Goal: Transaction & Acquisition: Register for event/course

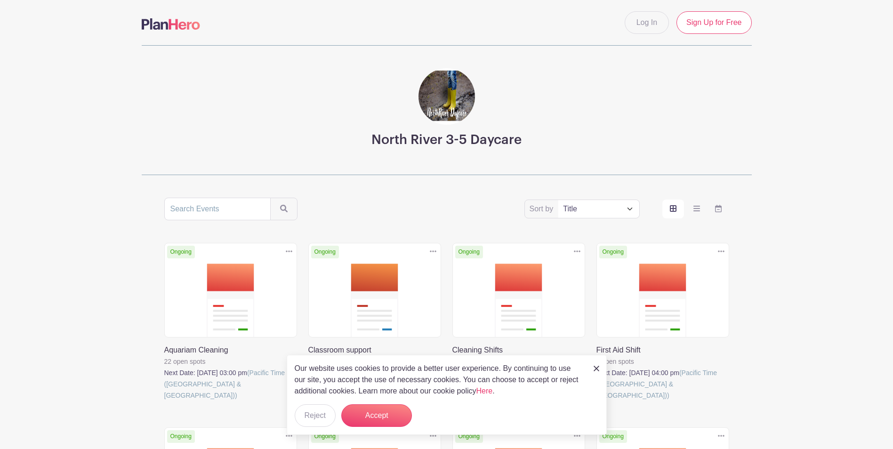
click at [595, 369] on img at bounding box center [597, 369] width 6 height 6
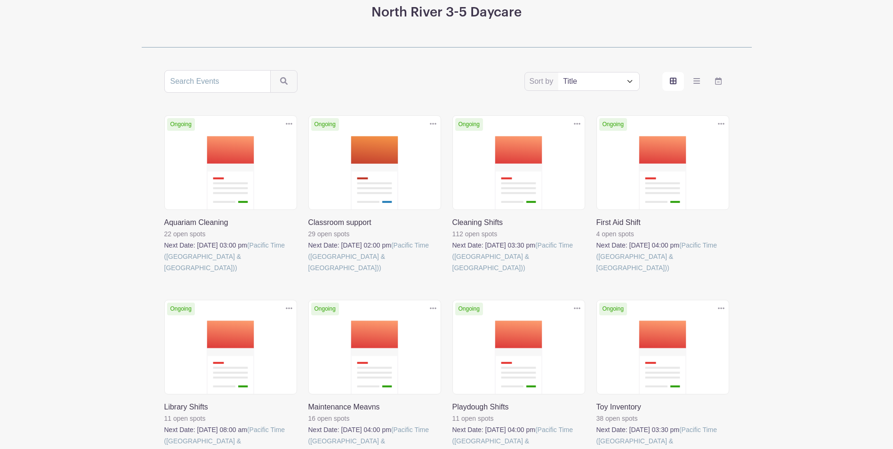
scroll to position [141, 0]
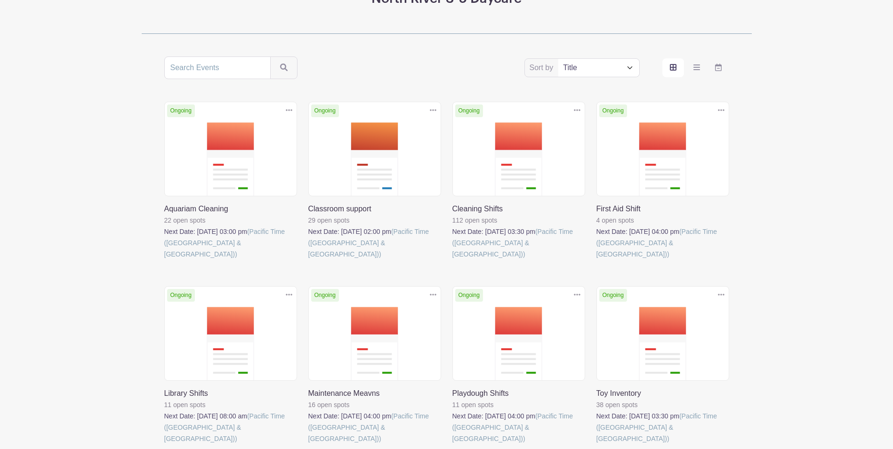
click at [308, 260] on link at bounding box center [308, 260] width 0 height 0
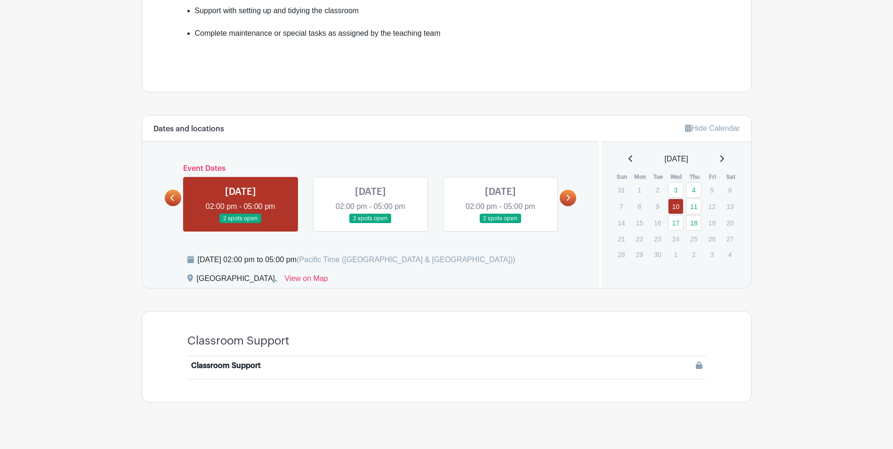
scroll to position [371, 0]
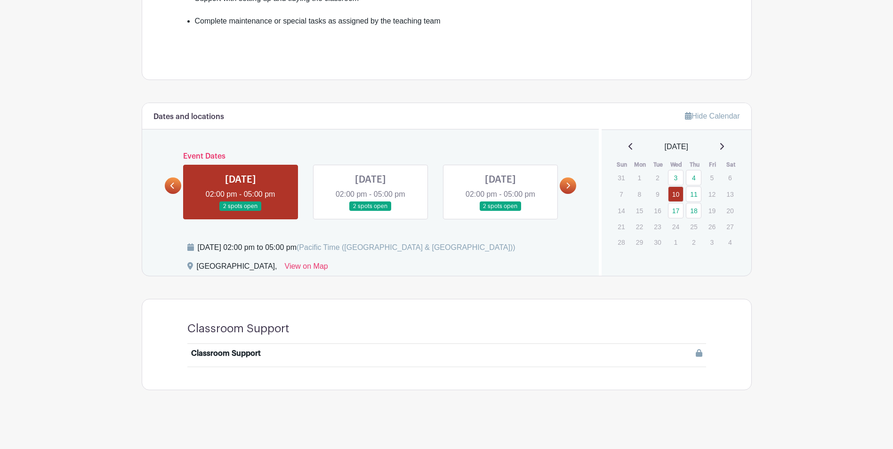
click at [569, 186] on icon at bounding box center [568, 185] width 4 height 7
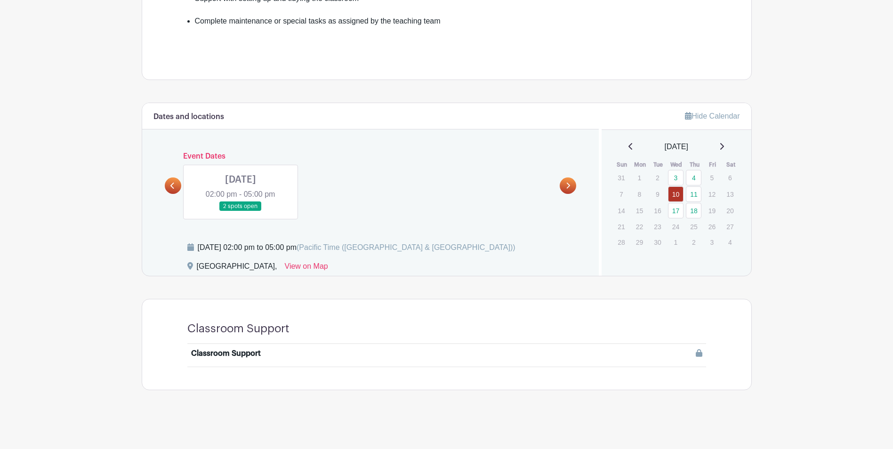
click at [241, 211] on link at bounding box center [241, 211] width 0 height 0
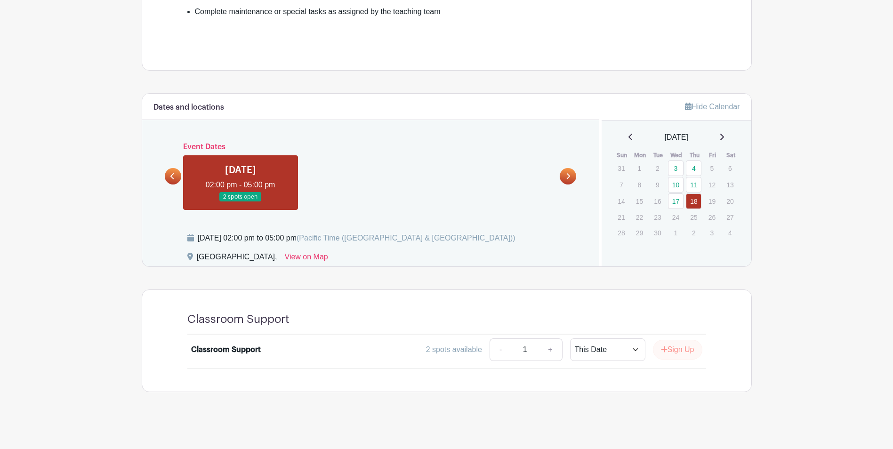
scroll to position [383, 0]
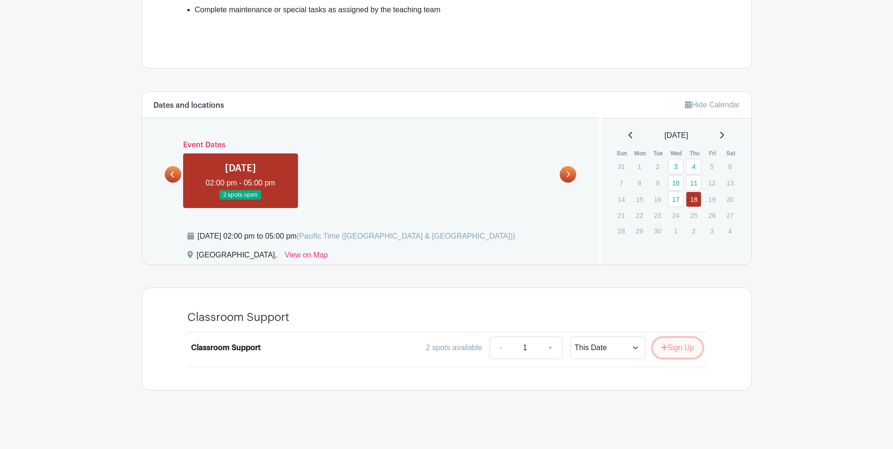
click at [684, 352] on button "Sign Up" at bounding box center [677, 348] width 49 height 20
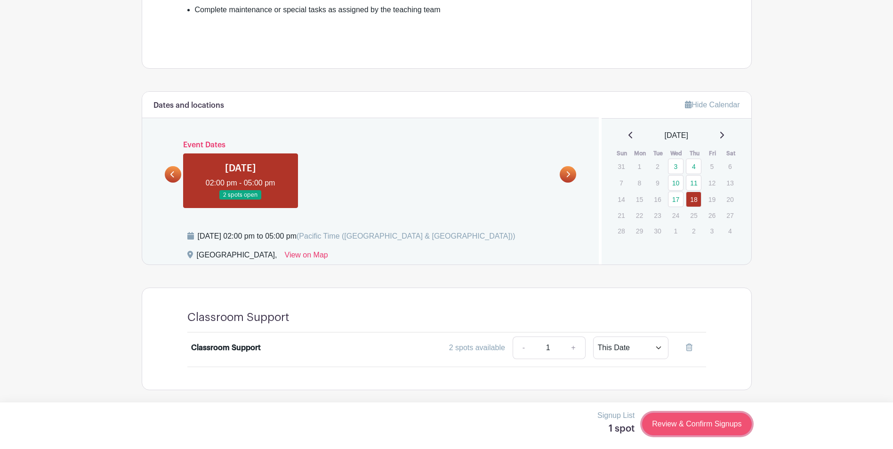
click at [707, 421] on link "Review & Confirm Signups" at bounding box center [696, 424] width 109 height 23
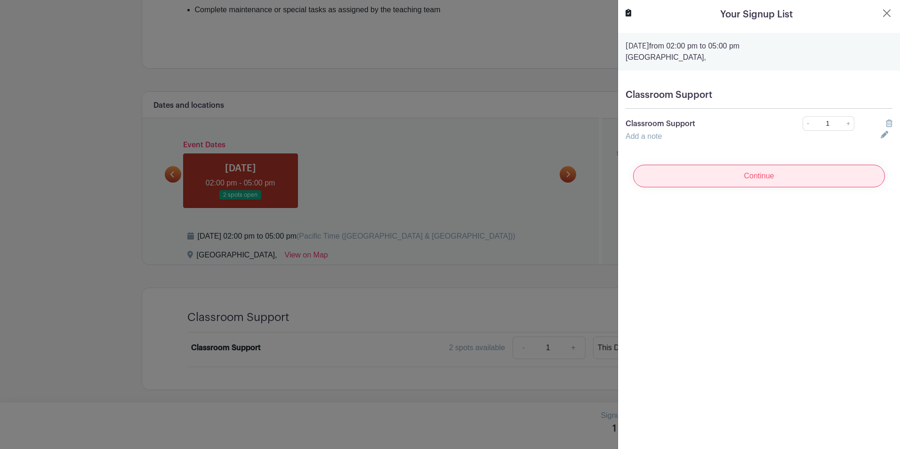
click at [794, 174] on input "Continue" at bounding box center [759, 176] width 252 height 23
click at [748, 177] on input "Continue" at bounding box center [759, 176] width 252 height 23
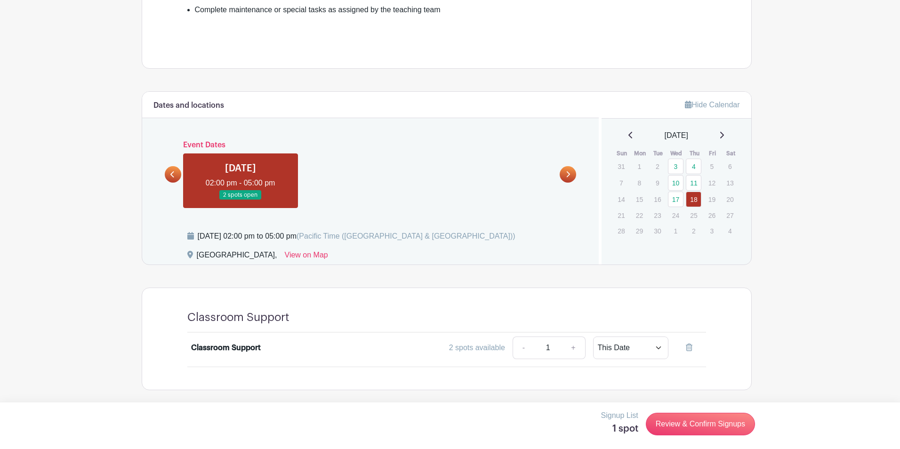
click at [456, 278] on div at bounding box center [450, 224] width 900 height 449
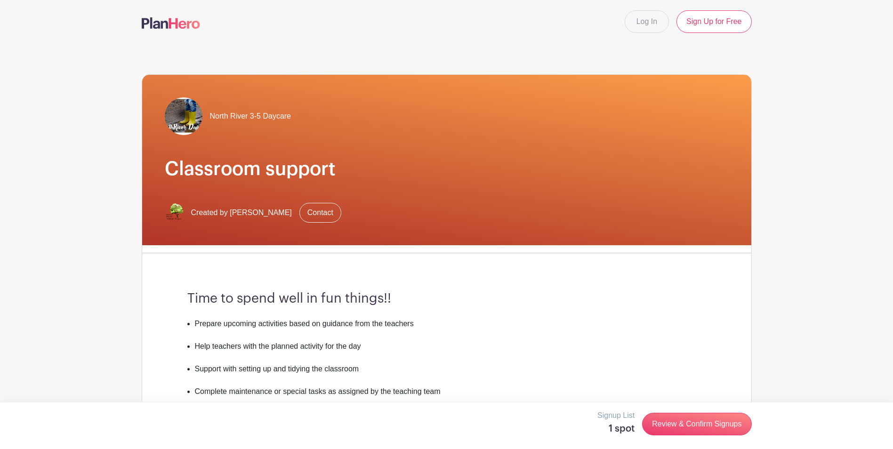
scroll to position [0, 0]
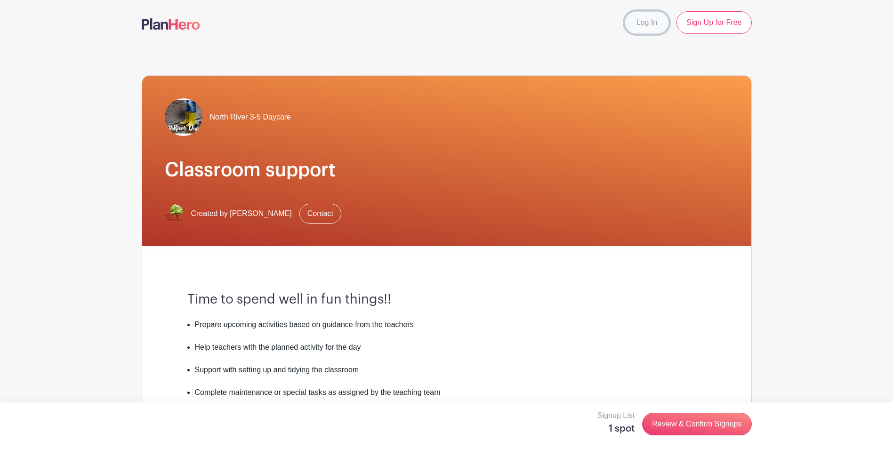
click at [653, 22] on link "Log In" at bounding box center [647, 22] width 44 height 23
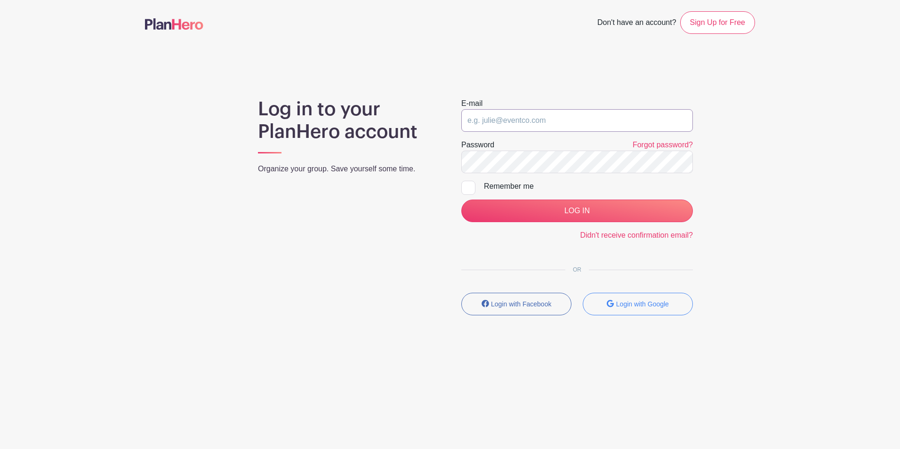
click at [551, 120] on input "email" at bounding box center [577, 120] width 232 height 23
type input "fgonzalez_iii@hotmail.com"
click at [741, 16] on link "Sign Up for Free" at bounding box center [717, 22] width 75 height 23
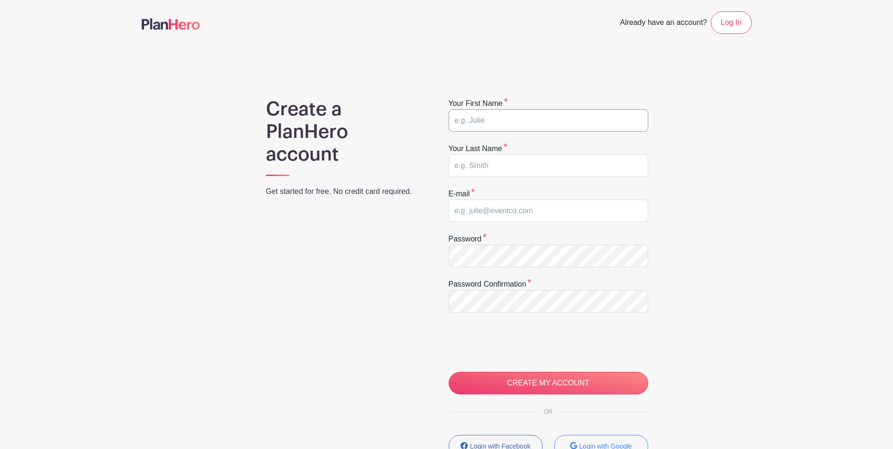
click at [569, 119] on input "text" at bounding box center [549, 120] width 200 height 23
type input "Francisco"
type input "Gonzalez"
click at [514, 219] on input "email" at bounding box center [549, 211] width 200 height 23
click at [738, 278] on div "Create a PlanHero account Get started for free. No credit card required. Your f…" at bounding box center [447, 298] width 610 height 401
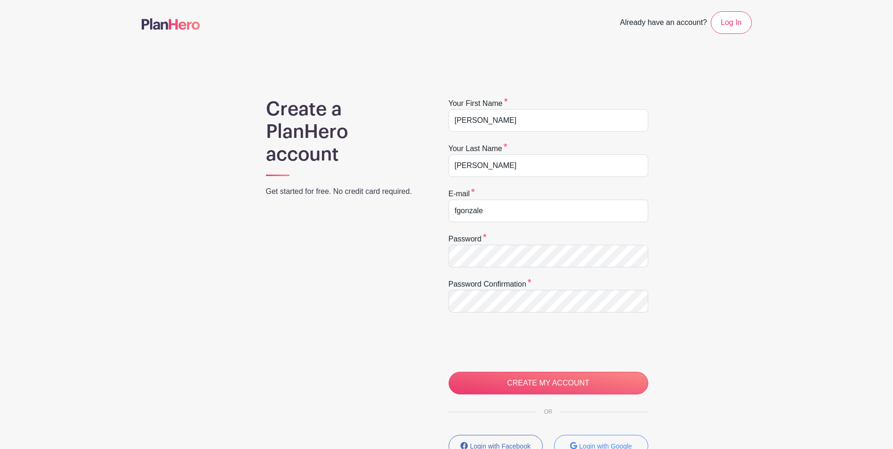
click at [548, 224] on form "Your first name Francisco Your last name Gonzalez E-mail fgonzale Password Pass…" at bounding box center [549, 246] width 200 height 297
click at [543, 215] on input "fgonzale" at bounding box center [549, 211] width 200 height 23
type input "fgonzalez_iii@hotmail.com"
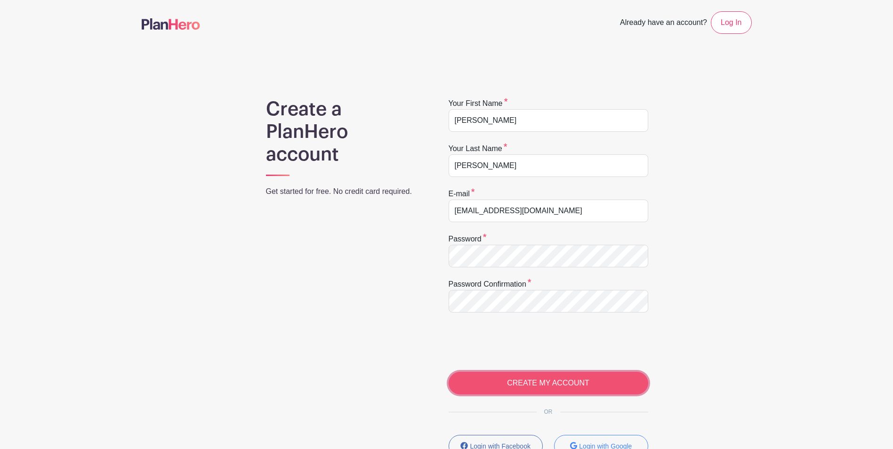
click at [590, 374] on input "CREATE MY ACCOUNT" at bounding box center [549, 383] width 200 height 23
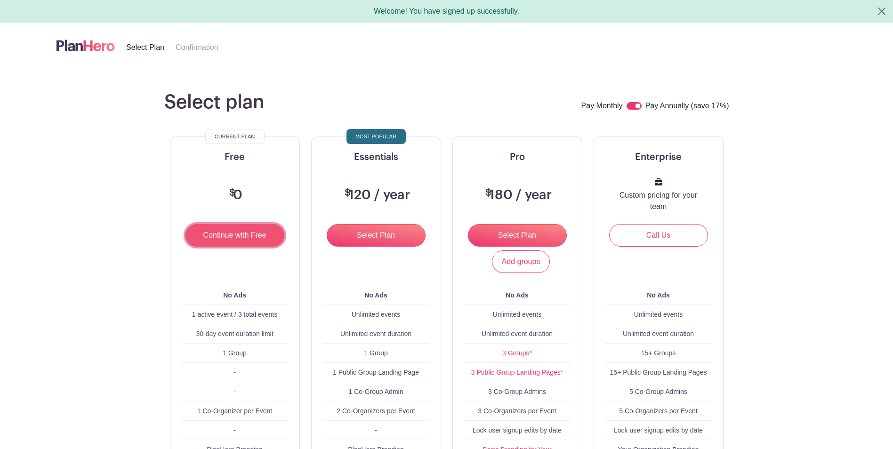
click at [238, 234] on input "Continue with Free" at bounding box center [234, 235] width 99 height 23
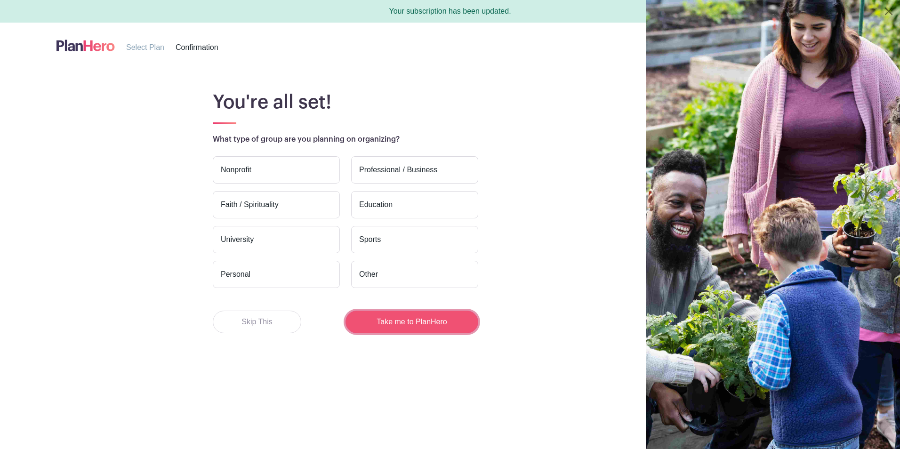
click at [400, 324] on button "Take me to PlanHero" at bounding box center [412, 322] width 133 height 23
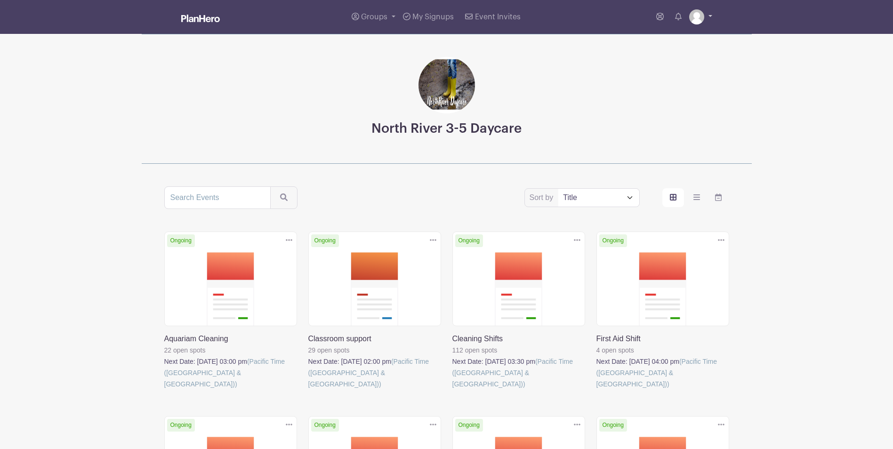
click at [709, 14] on link at bounding box center [700, 16] width 23 height 15
click at [779, 98] on main "Groups All Groups Francisco's Events My Signups Event Invites My account Logout…" at bounding box center [446, 329] width 893 height 659
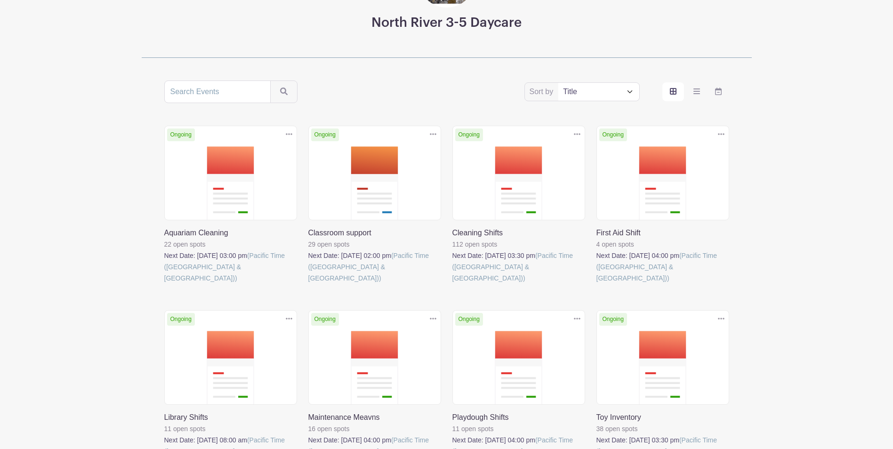
scroll to position [141, 0]
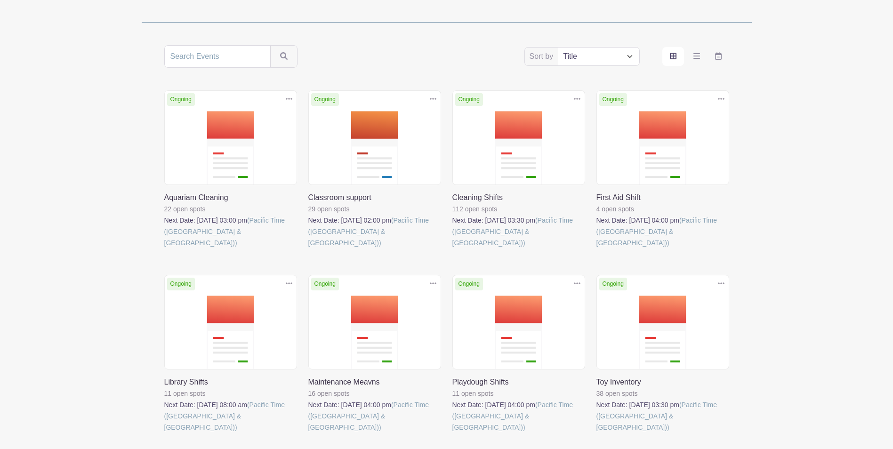
click at [452, 249] on link at bounding box center [452, 249] width 0 height 0
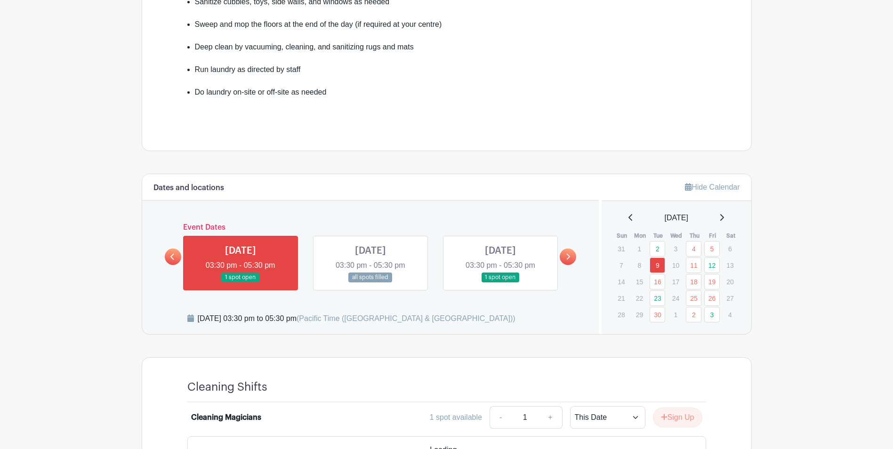
scroll to position [329, 0]
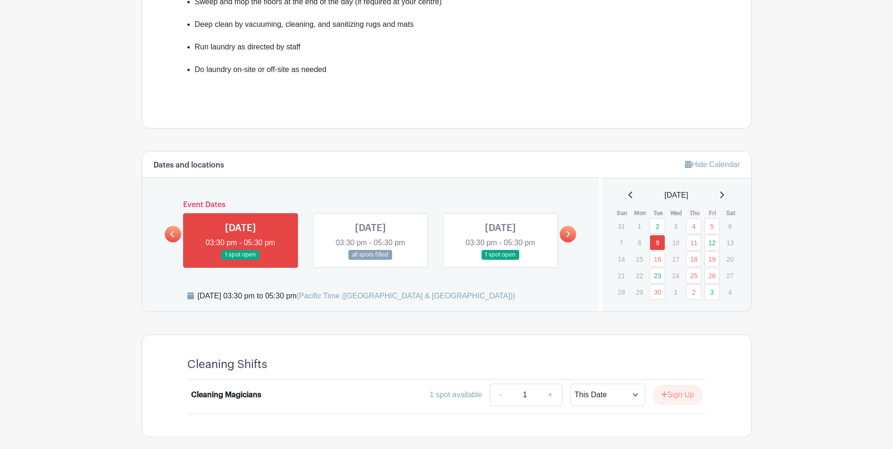
click at [572, 239] on link at bounding box center [568, 234] width 16 height 16
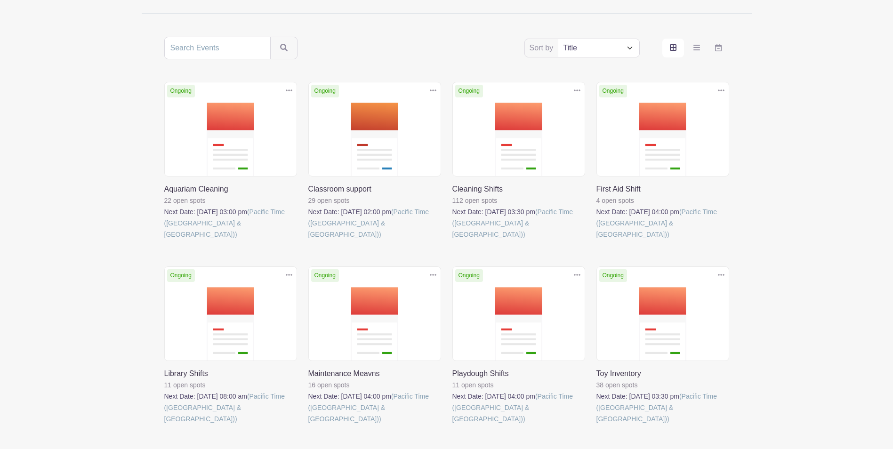
scroll to position [141, 0]
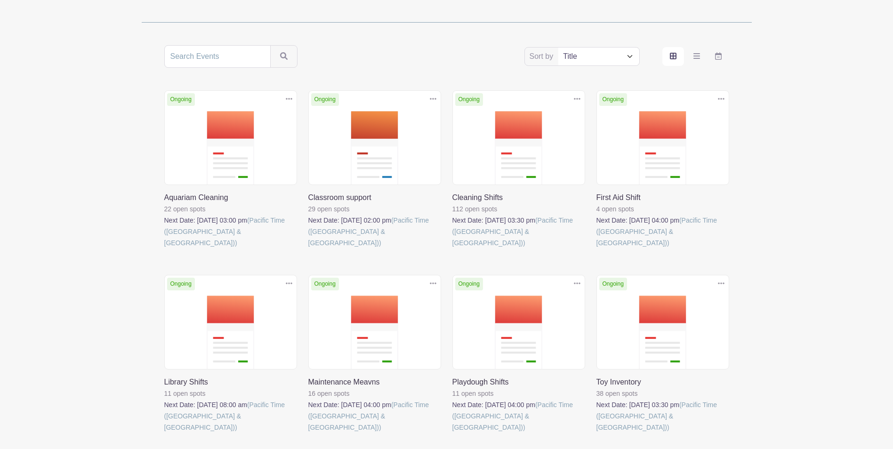
click at [308, 249] on link at bounding box center [308, 249] width 0 height 0
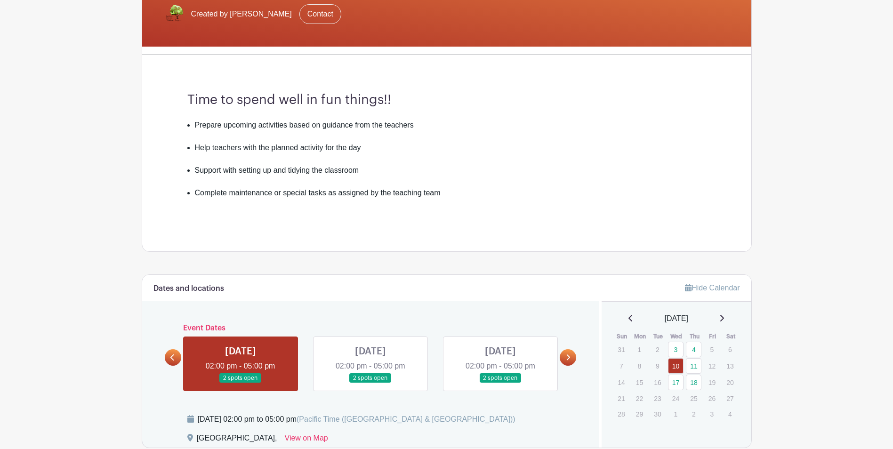
scroll to position [282, 0]
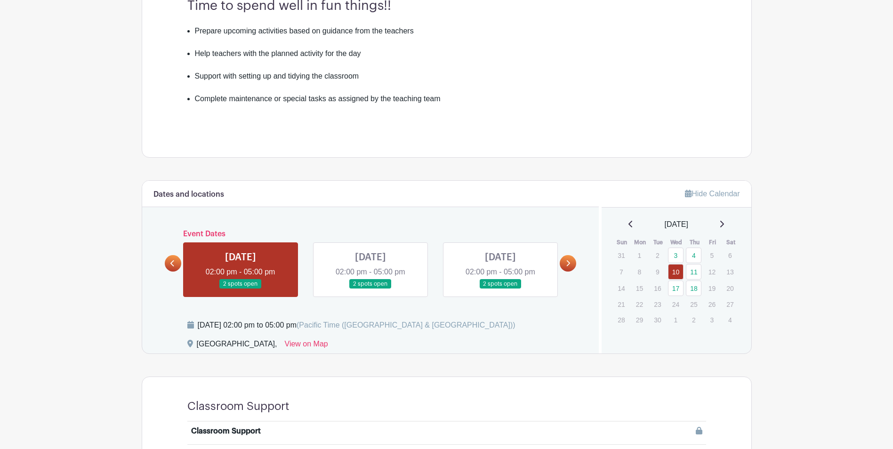
click at [564, 266] on link at bounding box center [568, 263] width 16 height 16
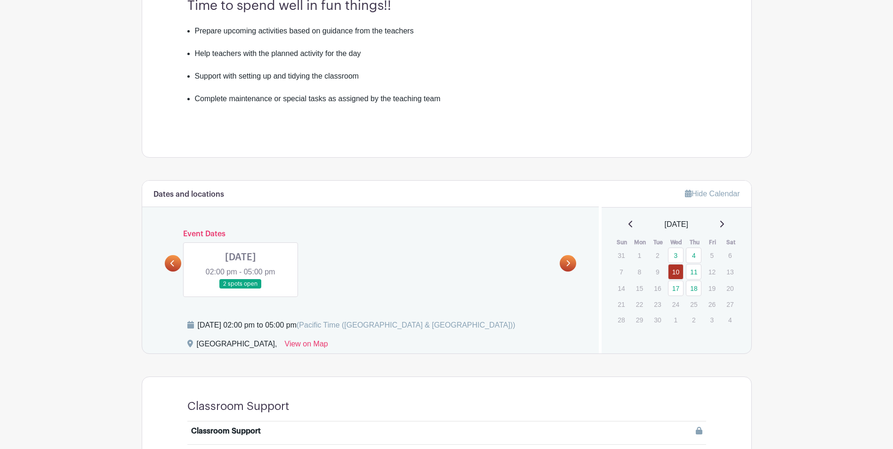
click at [241, 289] on link at bounding box center [241, 289] width 0 height 0
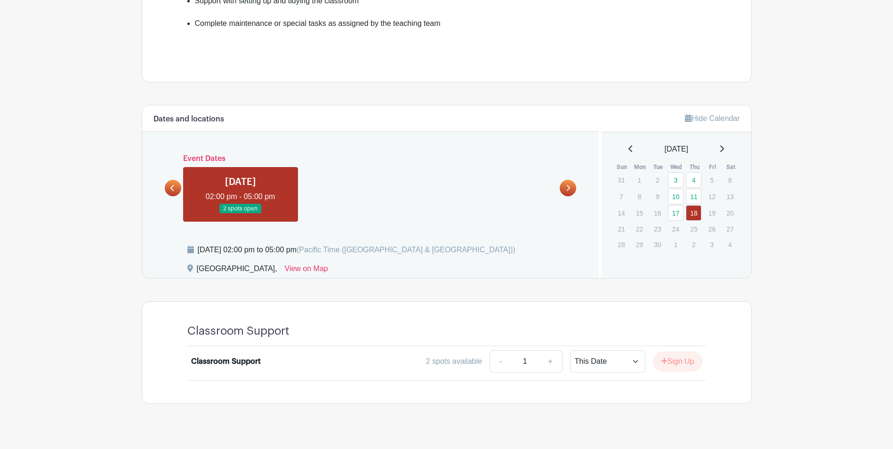
scroll to position [371, 0]
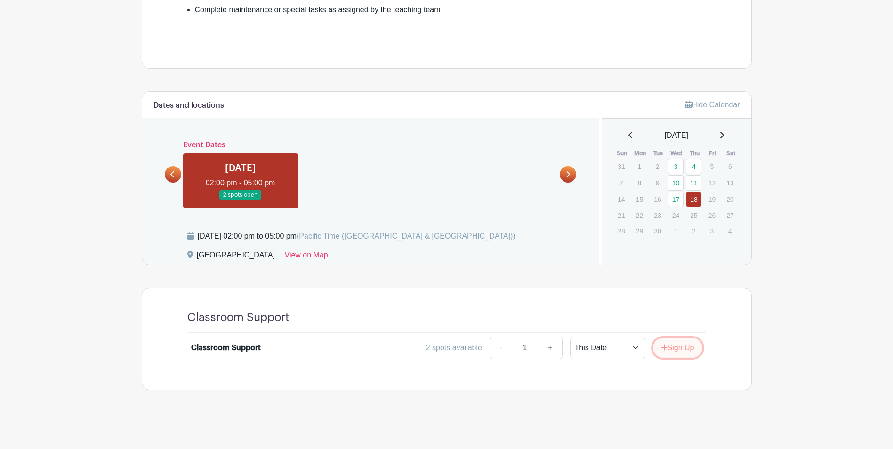
click at [670, 348] on button "Sign Up" at bounding box center [677, 348] width 49 height 20
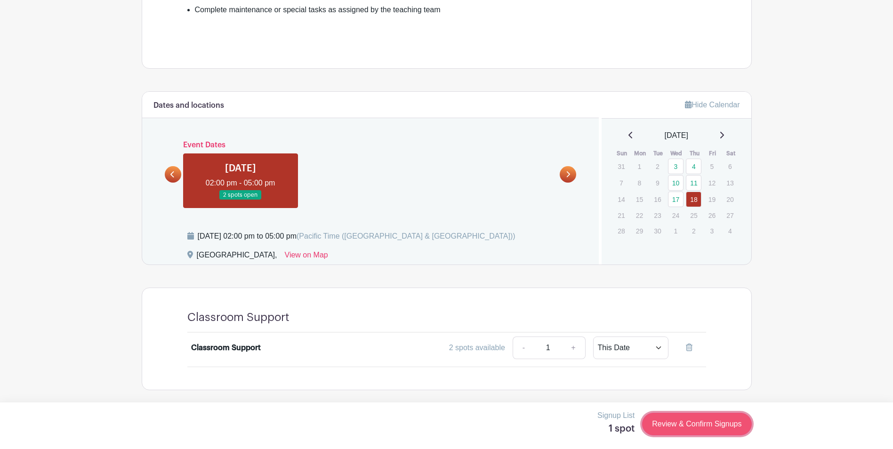
click at [682, 421] on link "Review & Confirm Signups" at bounding box center [696, 424] width 109 height 23
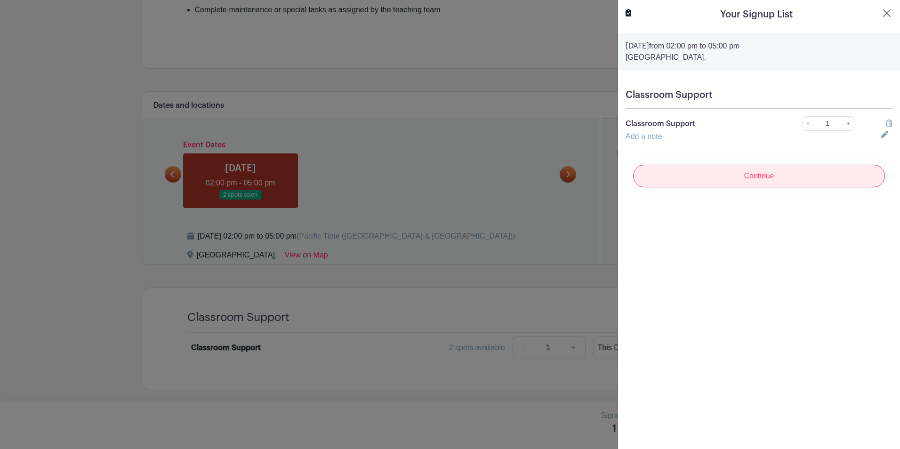
click at [781, 179] on input "Continue" at bounding box center [759, 176] width 252 height 23
click at [735, 175] on input "Continue" at bounding box center [759, 176] width 252 height 23
click at [884, 135] on link at bounding box center [887, 135] width 12 height 8
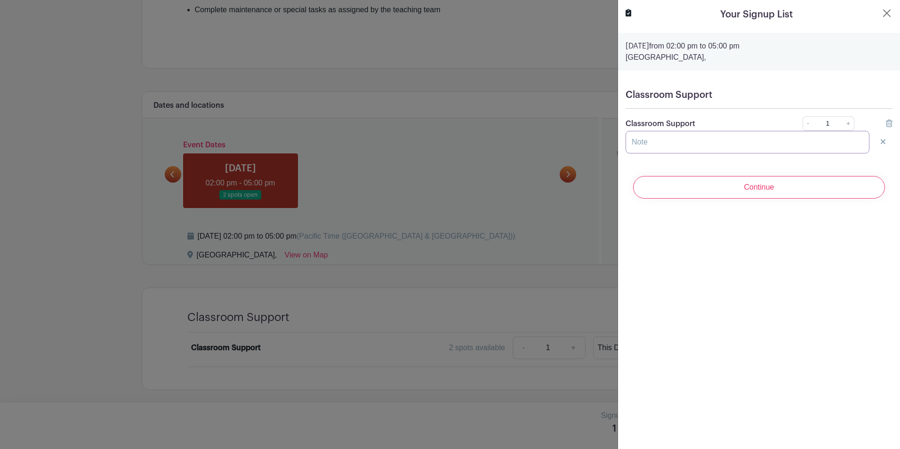
click at [831, 147] on input "text" at bounding box center [748, 142] width 244 height 23
type input "Zia"
click at [773, 190] on input "Continue" at bounding box center [759, 187] width 252 height 23
click at [773, 190] on div "Continue" at bounding box center [759, 188] width 267 height 38
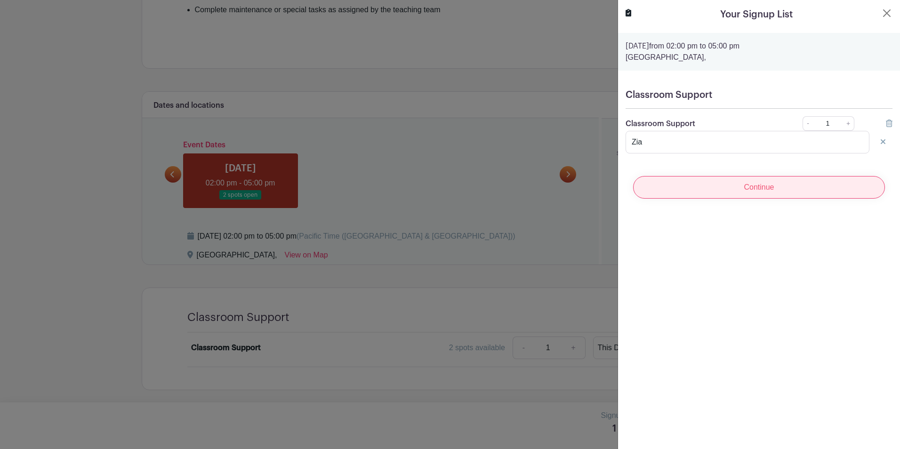
click at [773, 190] on input "Continue" at bounding box center [759, 187] width 252 height 23
click at [773, 190] on div "Continue" at bounding box center [759, 188] width 267 height 38
click at [773, 190] on input "Continue" at bounding box center [759, 187] width 252 height 23
click at [881, 16] on button "Close" at bounding box center [886, 13] width 11 height 11
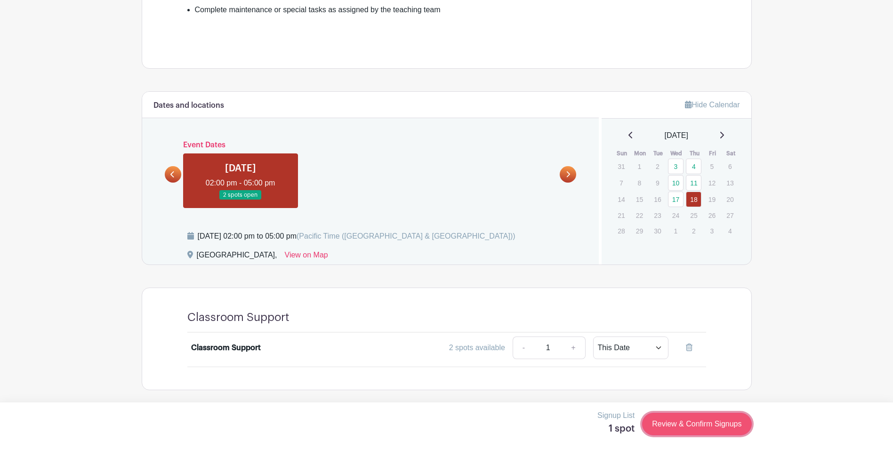
click at [667, 423] on link "Review & Confirm Signups" at bounding box center [696, 424] width 109 height 23
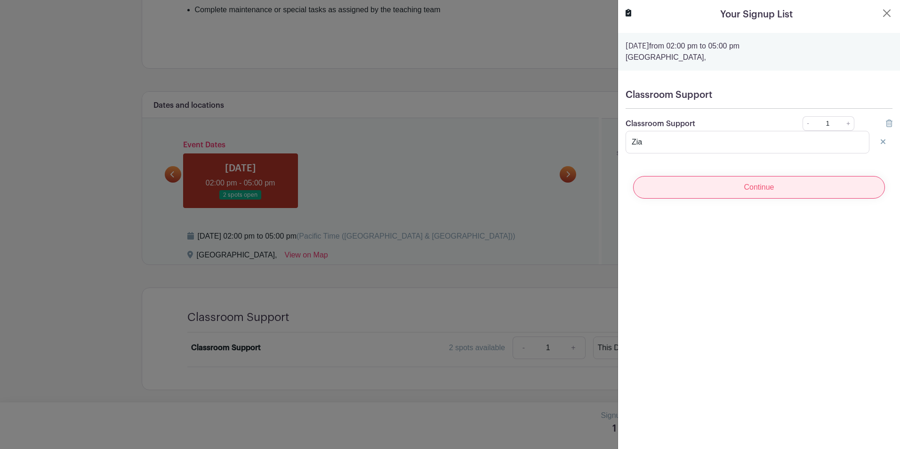
click at [741, 188] on input "Continue" at bounding box center [759, 187] width 252 height 23
click at [843, 121] on link "+" at bounding box center [849, 123] width 12 height 15
click at [803, 123] on link "-" at bounding box center [808, 123] width 10 height 15
type input "1"
click at [721, 187] on input "Continue" at bounding box center [759, 187] width 252 height 23
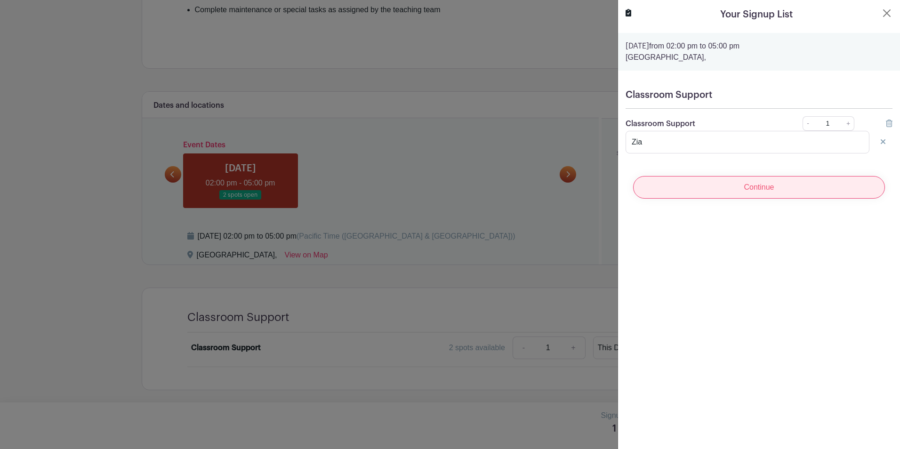
click at [721, 187] on input "Continue" at bounding box center [759, 187] width 252 height 23
click at [721, 187] on div "Continue" at bounding box center [759, 188] width 267 height 38
click at [721, 187] on input "Continue" at bounding box center [759, 187] width 252 height 23
click at [881, 14] on button "Close" at bounding box center [886, 13] width 11 height 11
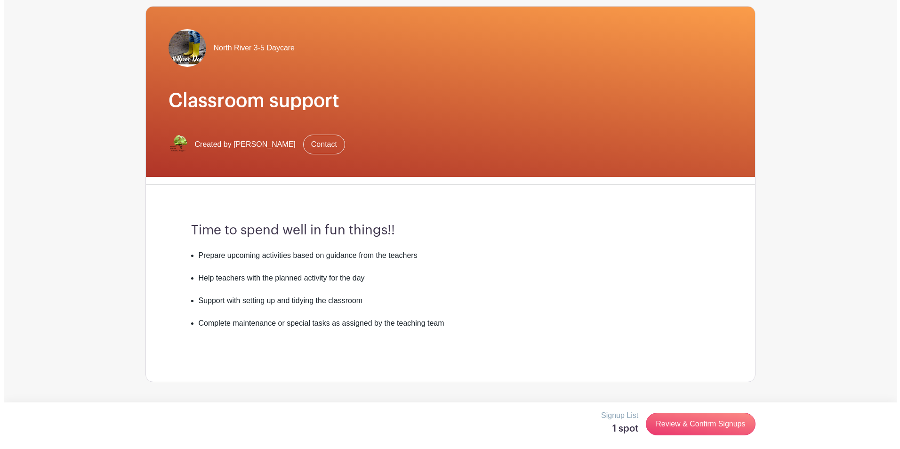
scroll to position [0, 0]
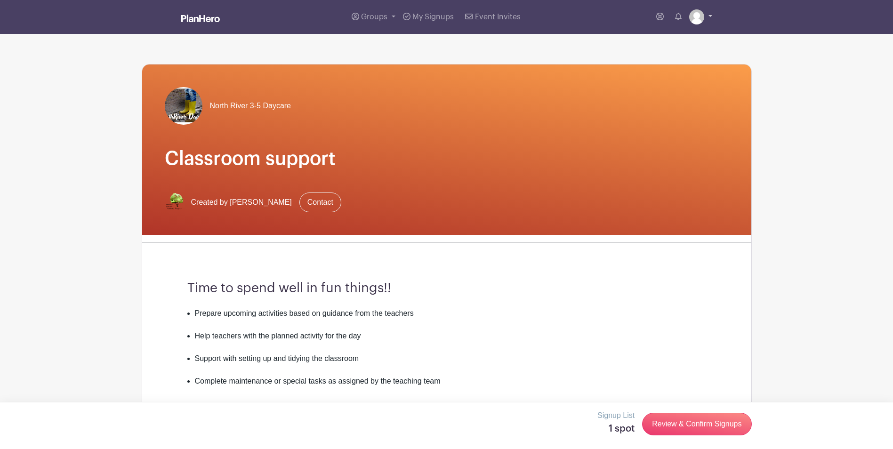
click at [709, 14] on link at bounding box center [700, 16] width 23 height 15
click at [674, 41] on link "My account" at bounding box center [674, 39] width 74 height 15
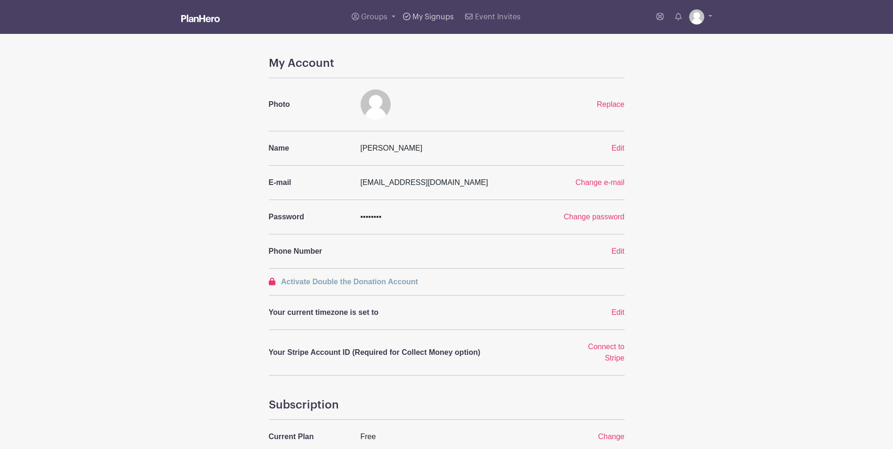
click at [418, 24] on link "My Signups" at bounding box center [428, 17] width 58 height 34
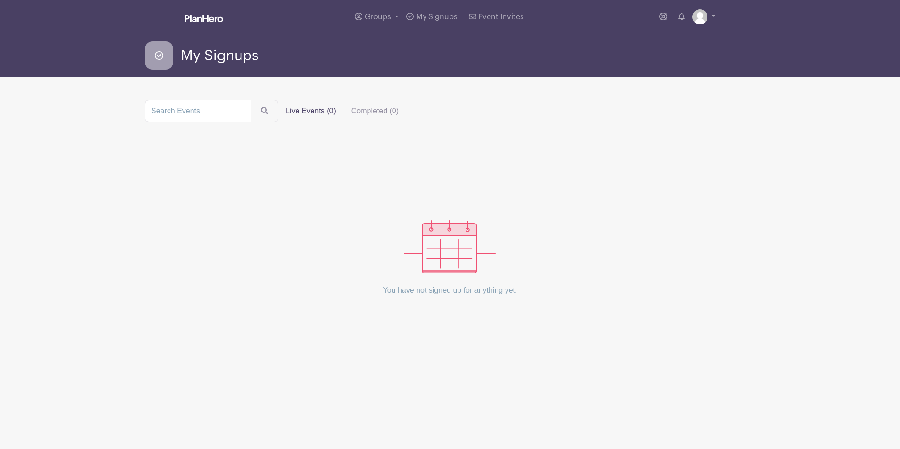
click at [427, 16] on span "My Signups" at bounding box center [436, 17] width 41 height 8
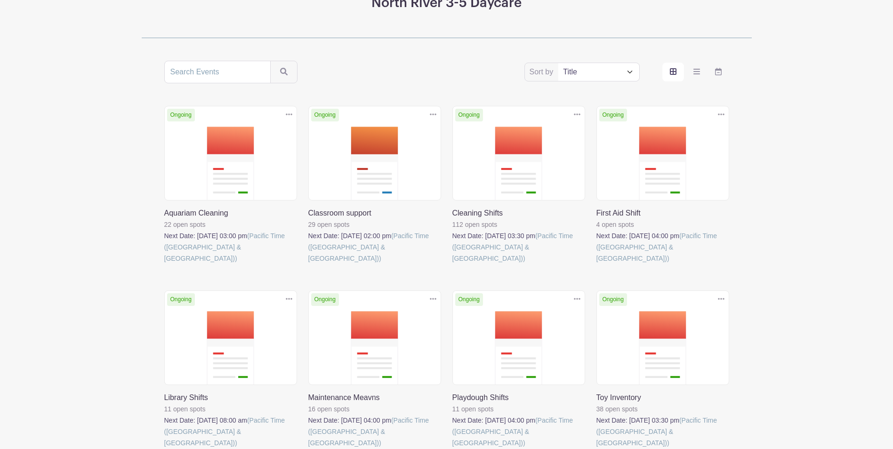
scroll to position [188, 0]
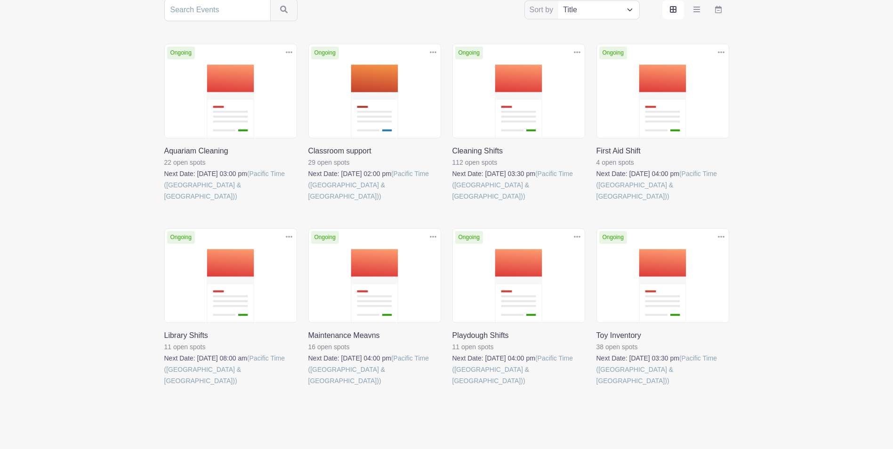
click at [452, 386] on link at bounding box center [452, 386] width 0 height 0
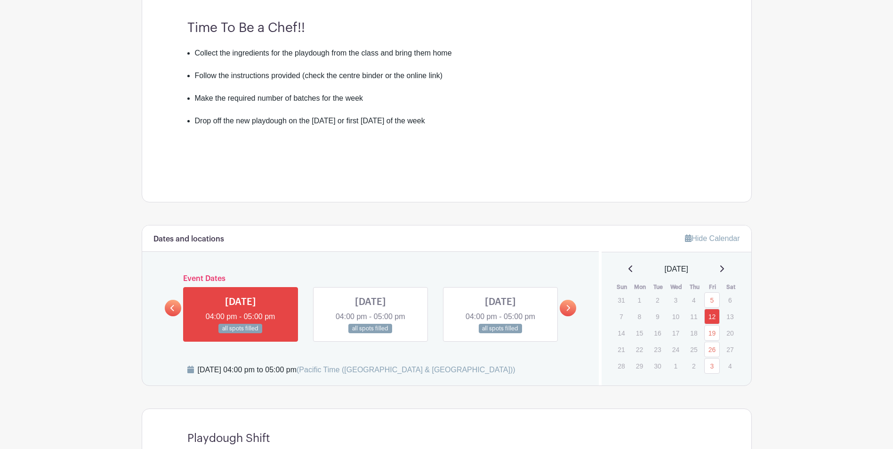
scroll to position [282, 0]
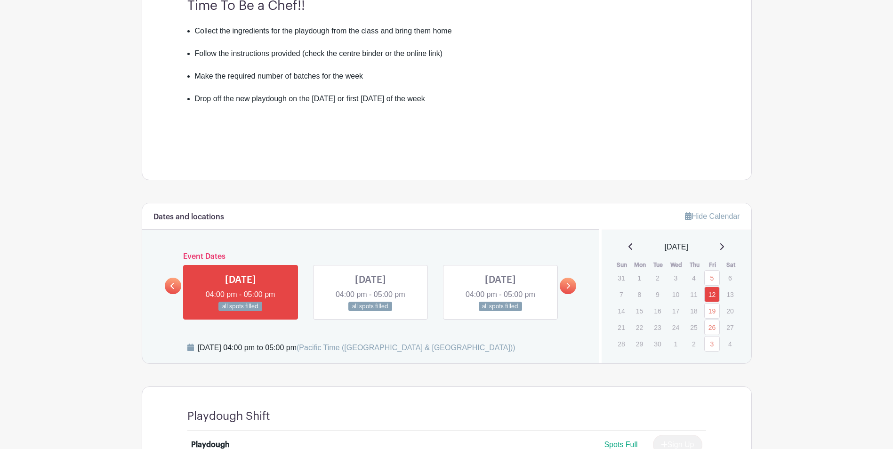
click at [572, 283] on link at bounding box center [568, 286] width 16 height 16
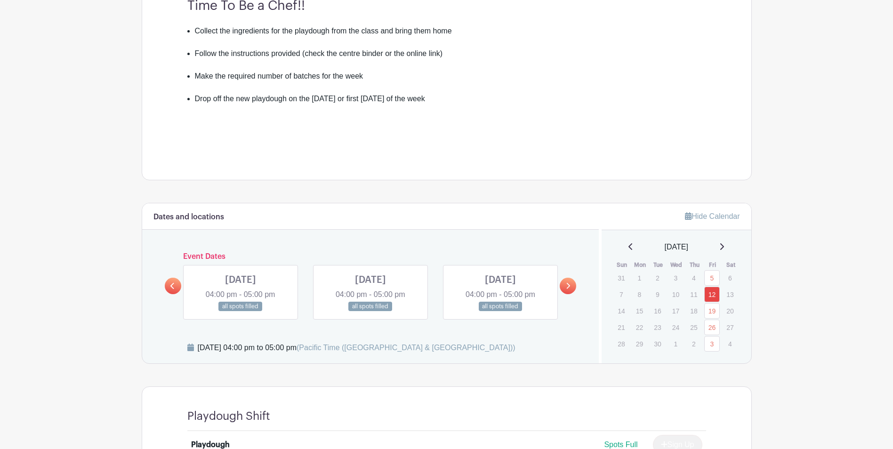
click at [572, 283] on link at bounding box center [568, 286] width 16 height 16
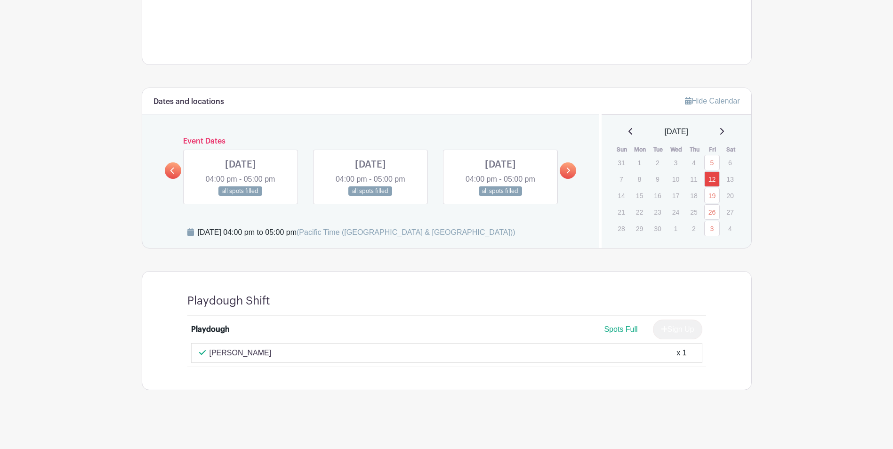
scroll to position [398, 0]
click at [167, 167] on link at bounding box center [173, 170] width 16 height 16
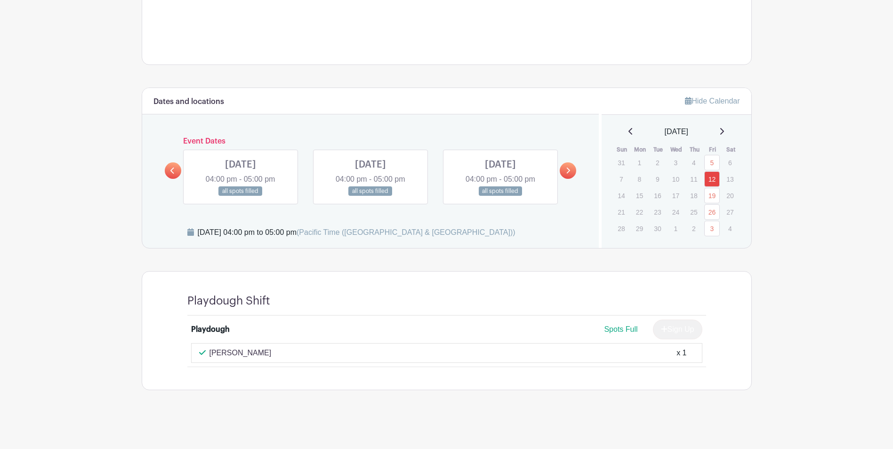
click at [167, 167] on link at bounding box center [173, 170] width 16 height 16
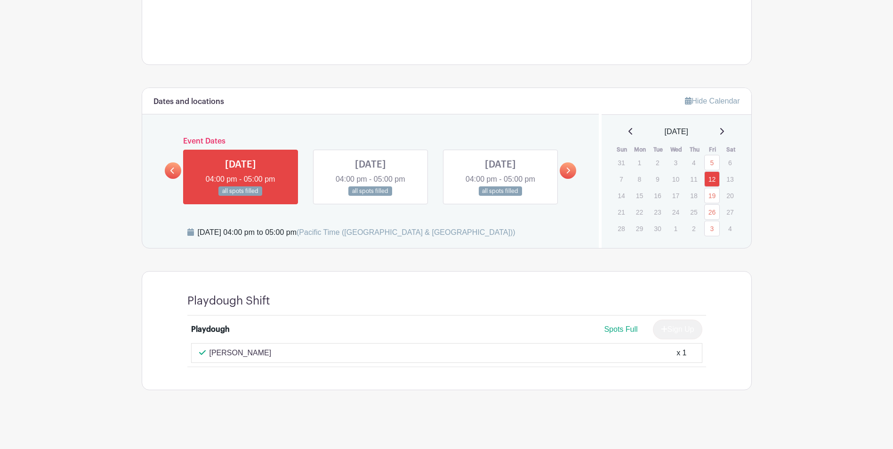
drag, startPoint x: 734, startPoint y: 132, endPoint x: 725, endPoint y: 129, distance: 9.4
click at [734, 132] on div "September 2025" at bounding box center [676, 131] width 127 height 11
click at [724, 129] on icon at bounding box center [721, 132] width 5 height 8
click at [715, 165] on link "3" at bounding box center [712, 163] width 16 height 16
click at [566, 173] on icon at bounding box center [568, 170] width 4 height 7
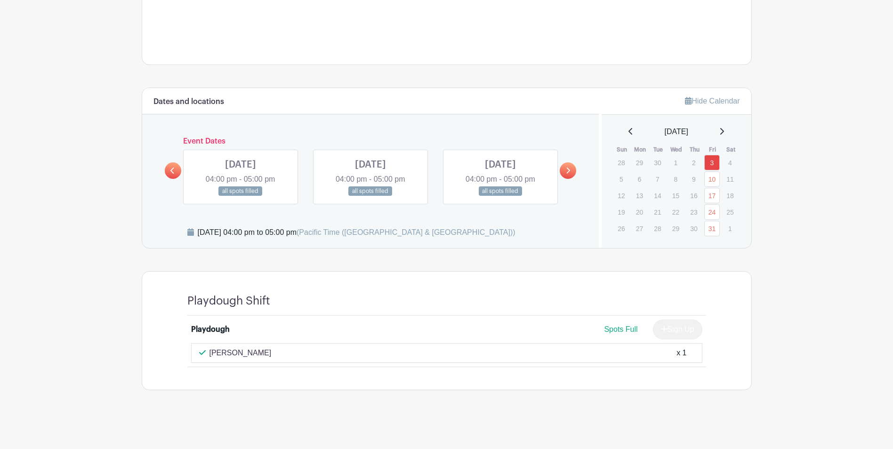
click at [566, 173] on icon at bounding box center [568, 170] width 4 height 7
click at [724, 129] on icon at bounding box center [722, 131] width 4 height 7
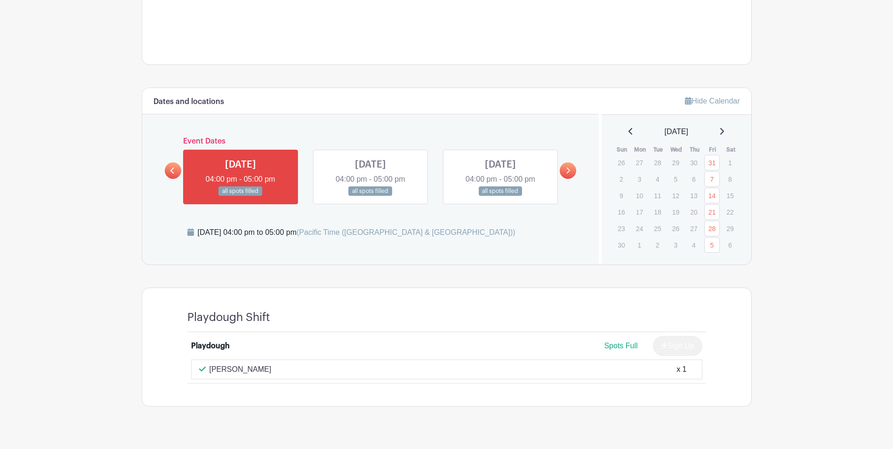
click at [571, 171] on link at bounding box center [568, 170] width 16 height 16
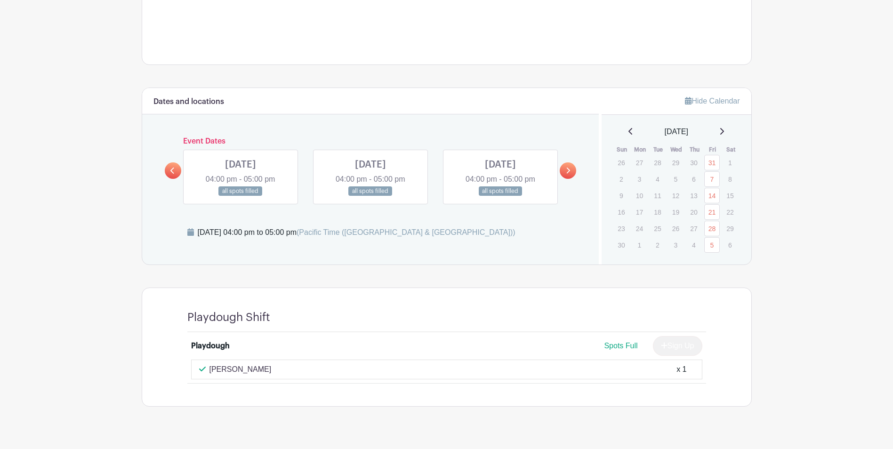
click at [571, 171] on link at bounding box center [568, 170] width 16 height 16
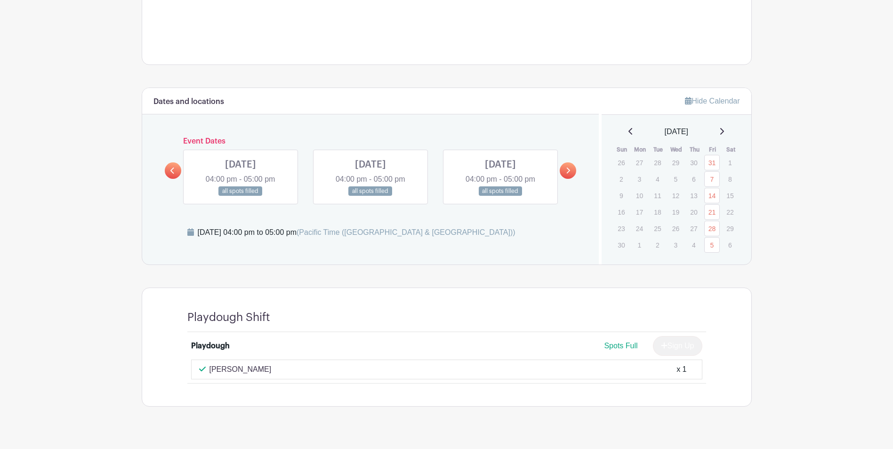
click at [571, 171] on link at bounding box center [568, 170] width 16 height 16
click at [724, 132] on icon at bounding box center [721, 132] width 5 height 8
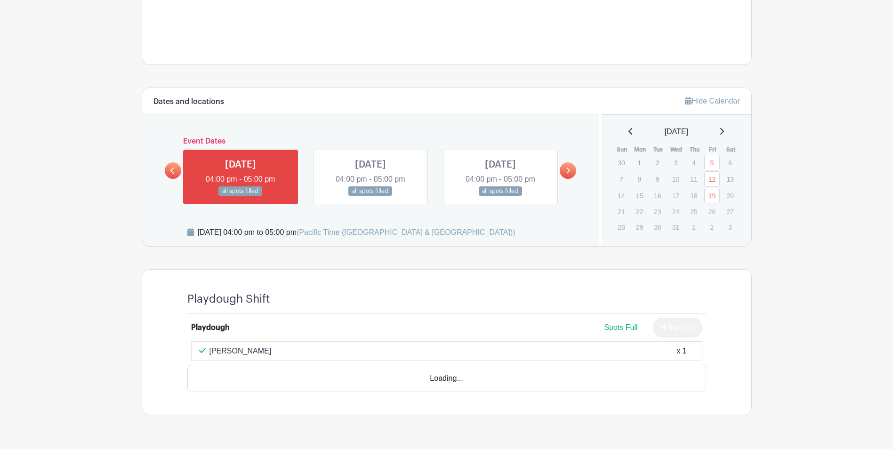
scroll to position [396, 0]
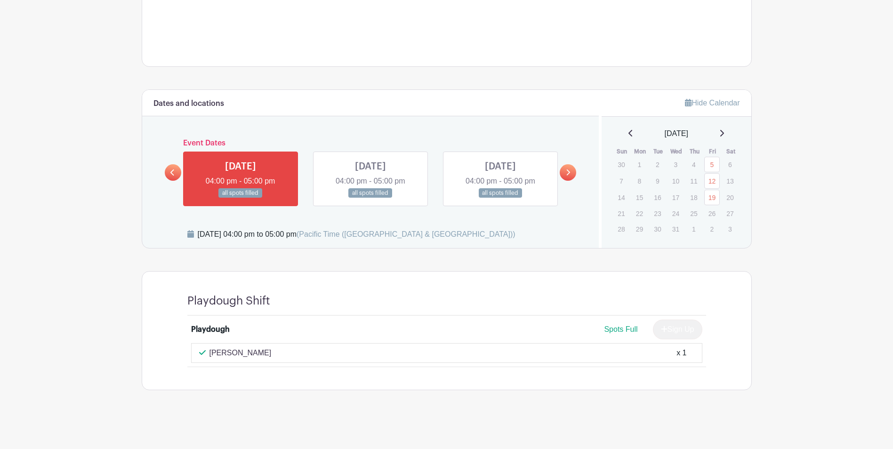
click at [565, 174] on link at bounding box center [568, 172] width 16 height 16
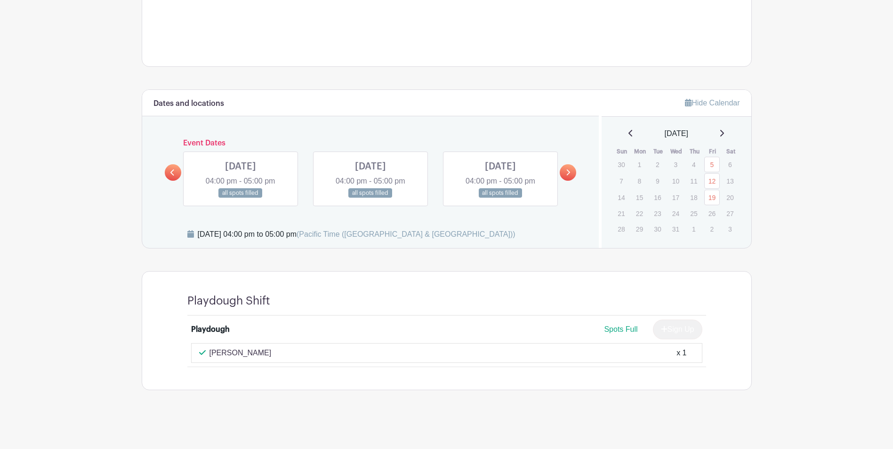
click at [565, 174] on link at bounding box center [568, 172] width 16 height 16
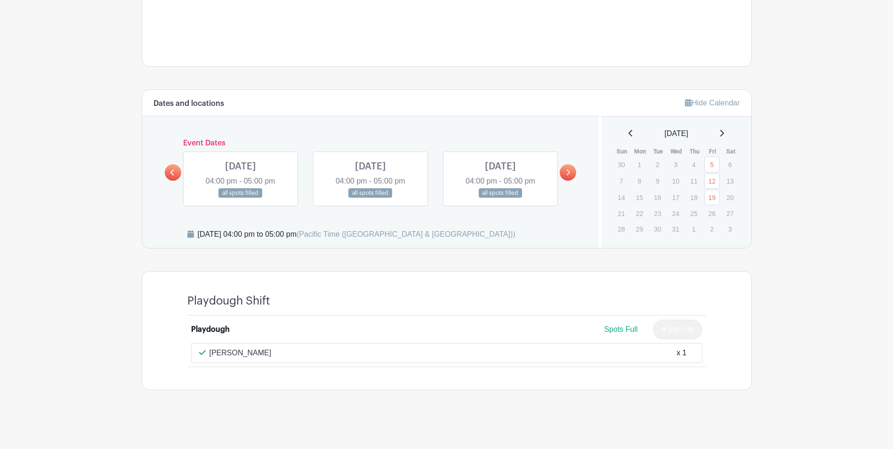
click at [567, 169] on icon at bounding box center [569, 172] width 4 height 6
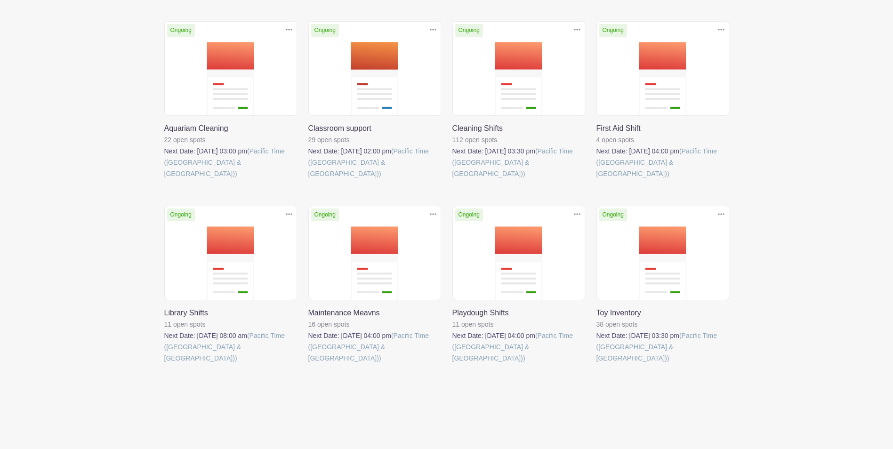
scroll to position [188, 0]
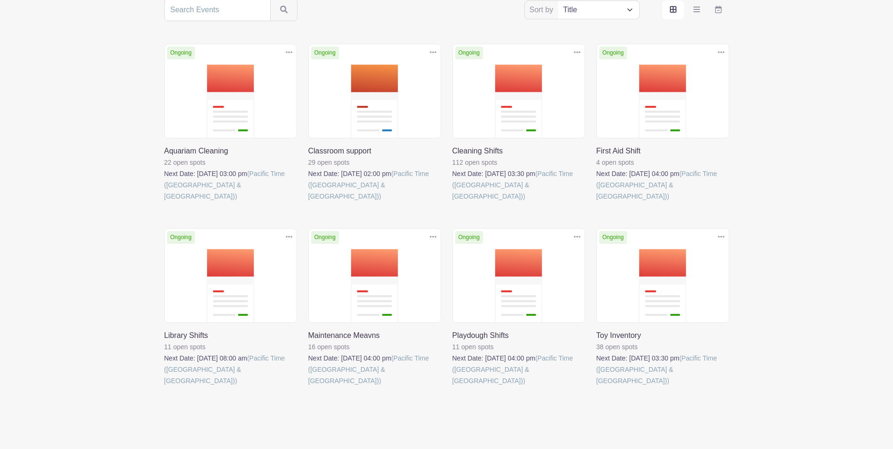
click at [452, 386] on link at bounding box center [452, 386] width 0 height 0
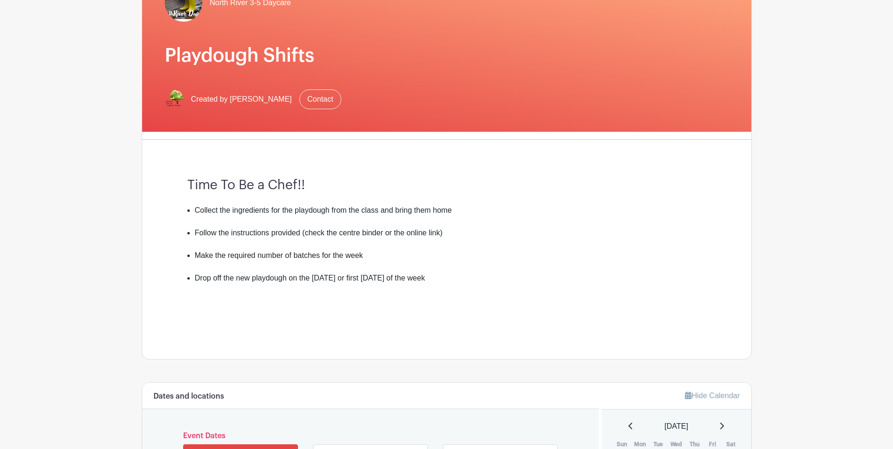
scroll to position [235, 0]
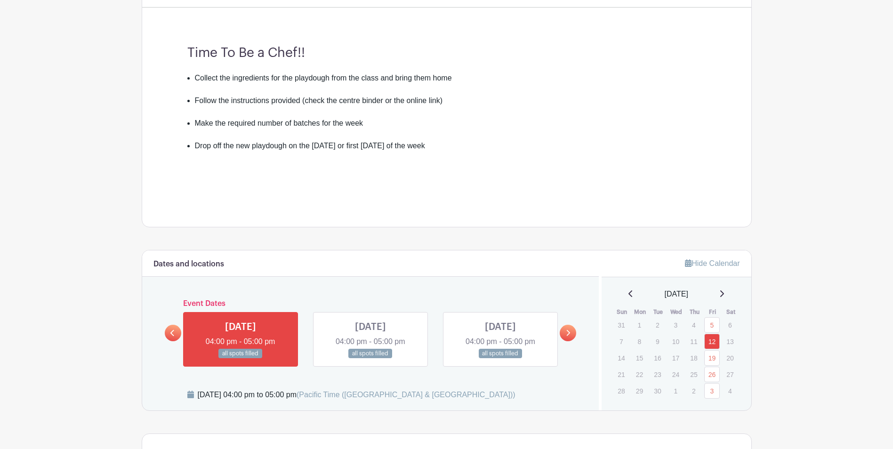
click at [721, 297] on div "September 2025" at bounding box center [676, 294] width 127 height 11
click at [724, 295] on icon at bounding box center [721, 294] width 5 height 8
click at [563, 330] on link at bounding box center [568, 333] width 16 height 16
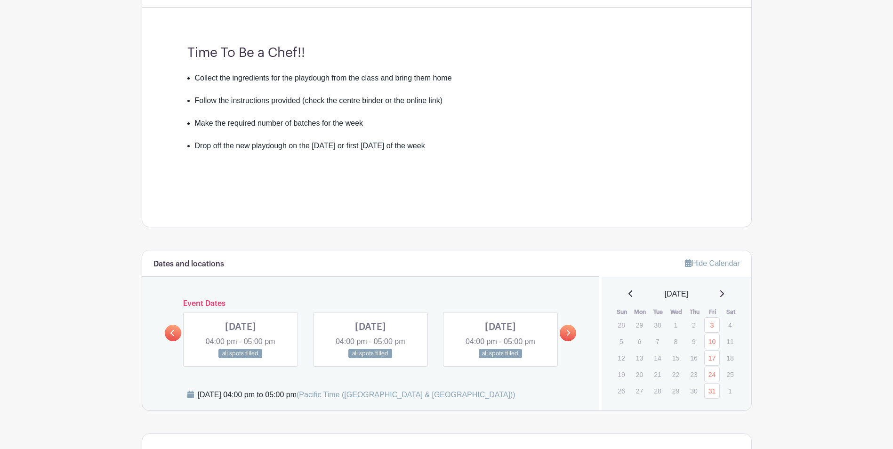
click at [563, 330] on link at bounding box center [568, 333] width 16 height 16
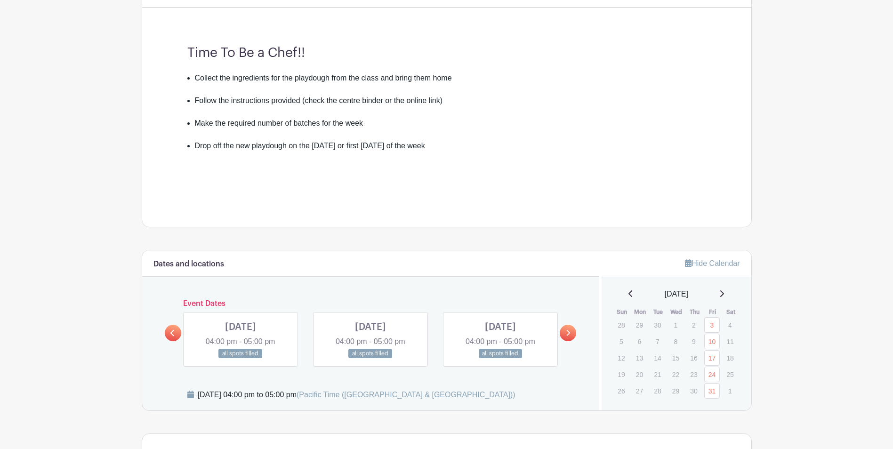
click at [563, 330] on link at bounding box center [568, 333] width 16 height 16
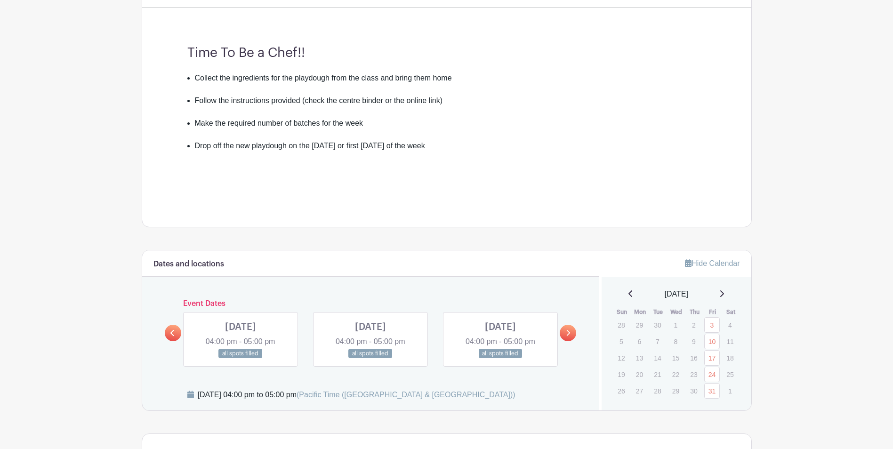
click at [563, 330] on link at bounding box center [568, 333] width 16 height 16
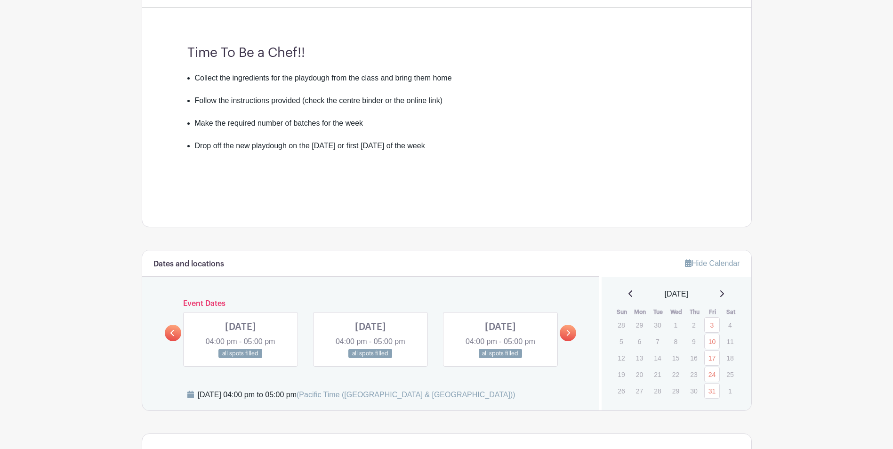
click at [563, 330] on link at bounding box center [568, 333] width 16 height 16
click at [565, 332] on link at bounding box center [568, 333] width 16 height 16
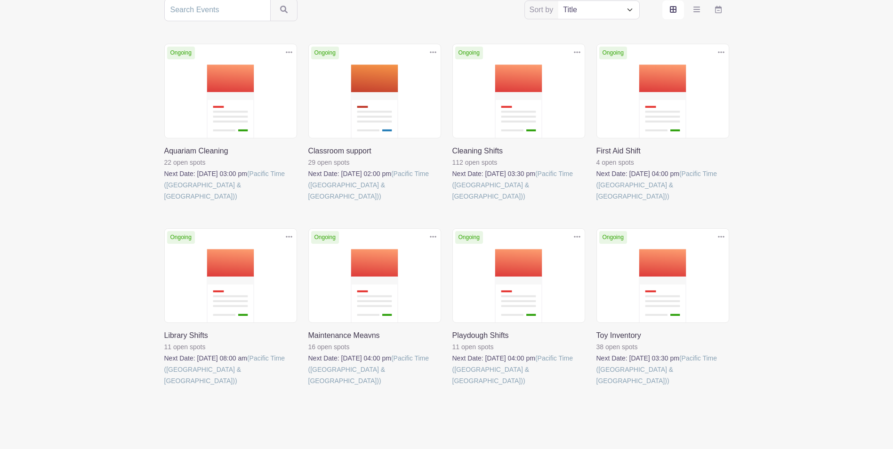
click at [596, 386] on link at bounding box center [596, 386] width 0 height 0
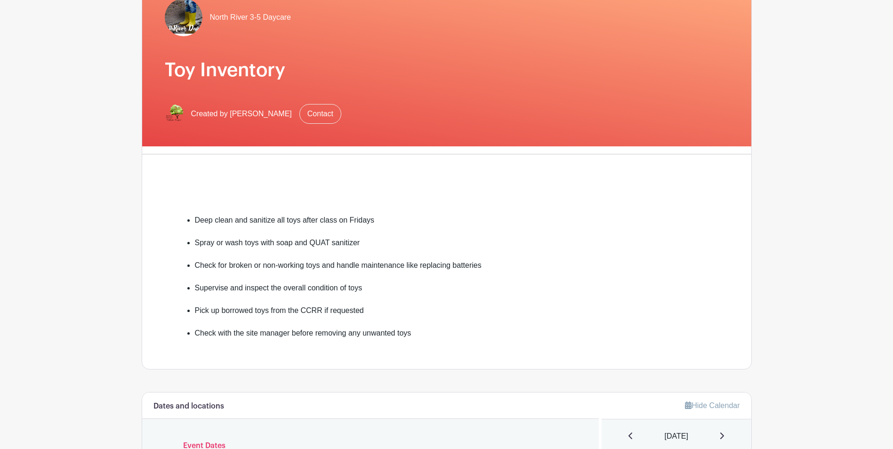
scroll to position [282, 0]
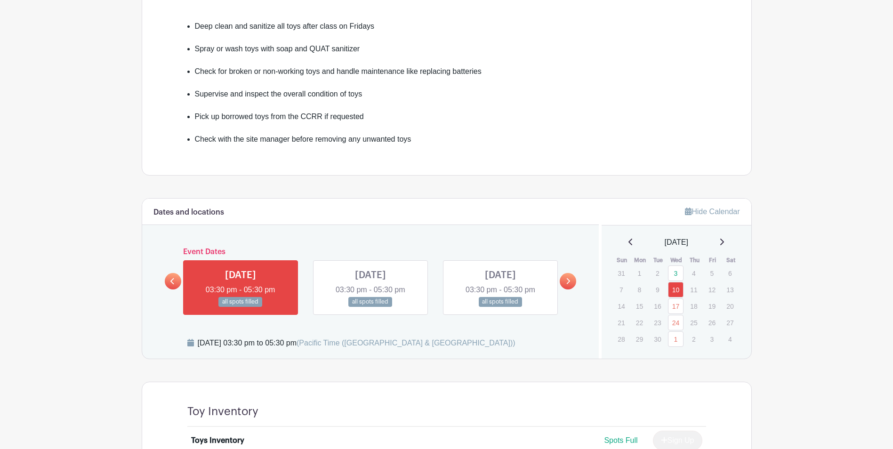
click at [571, 281] on link at bounding box center [568, 281] width 16 height 16
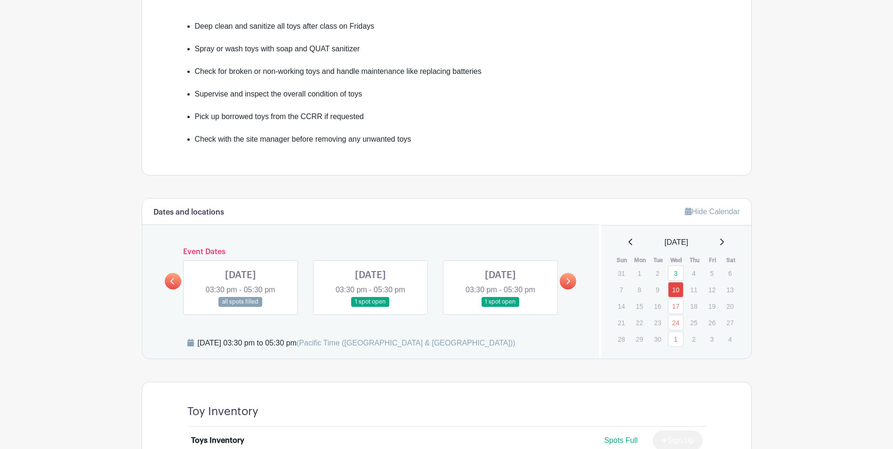
click at [571, 281] on link at bounding box center [568, 281] width 16 height 16
click at [177, 279] on link at bounding box center [173, 281] width 16 height 16
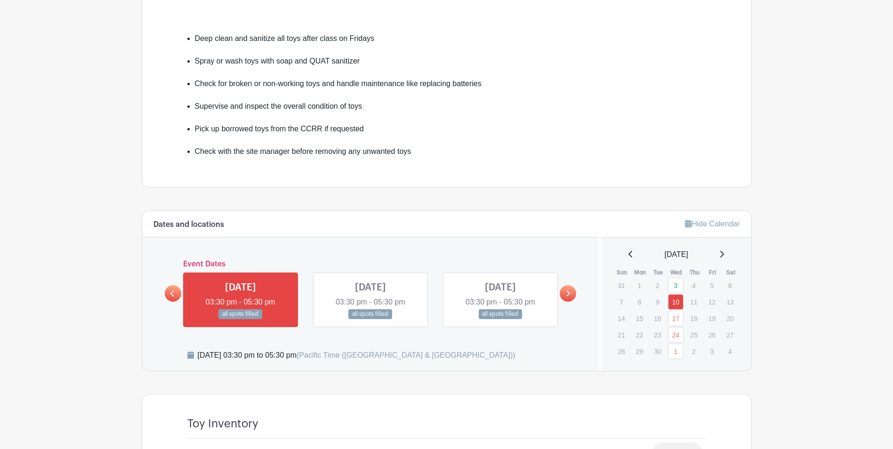
scroll to position [394, 0]
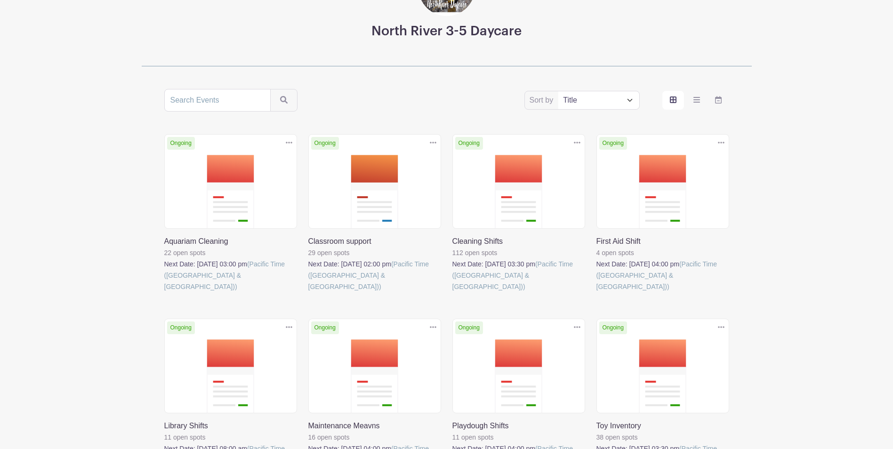
scroll to position [94, 0]
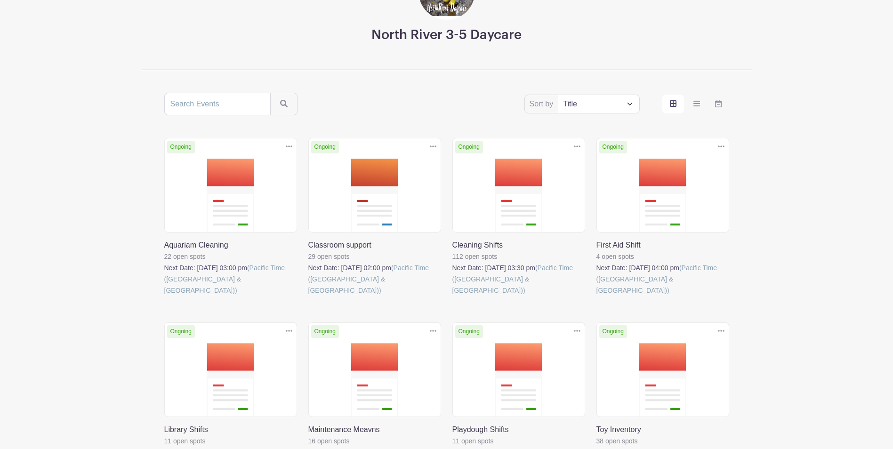
click at [308, 296] on link at bounding box center [308, 296] width 0 height 0
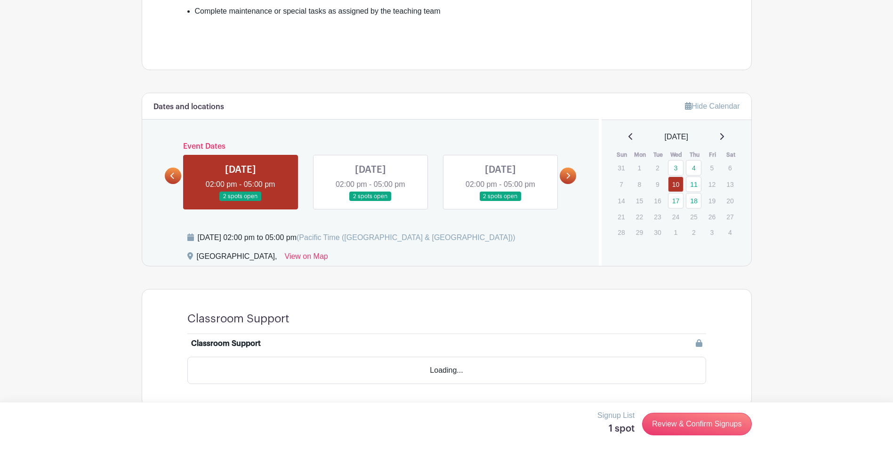
scroll to position [360, 0]
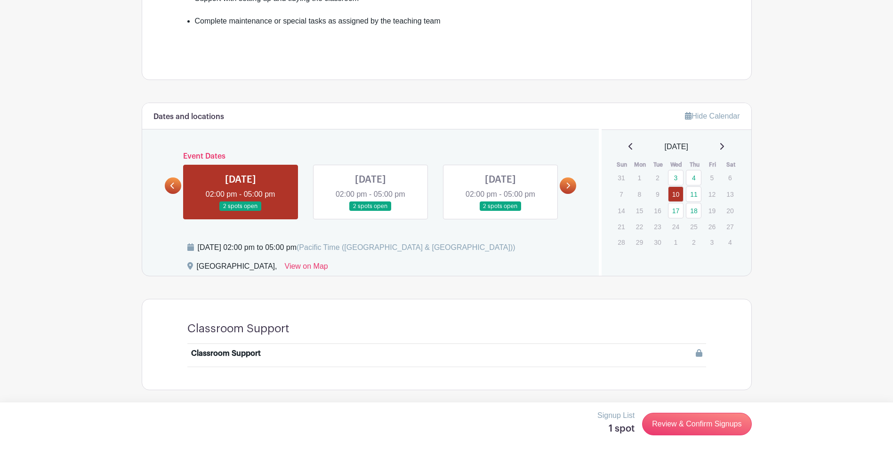
click at [564, 185] on link at bounding box center [568, 185] width 16 height 16
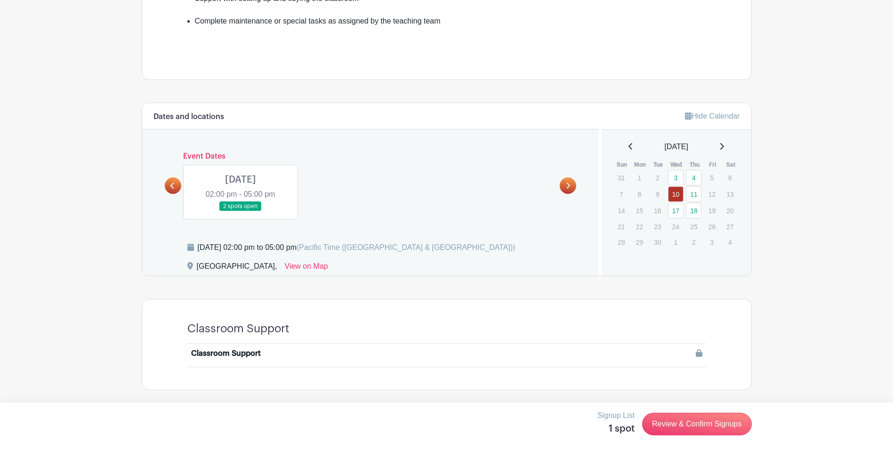
click at [241, 211] on link at bounding box center [241, 211] width 0 height 0
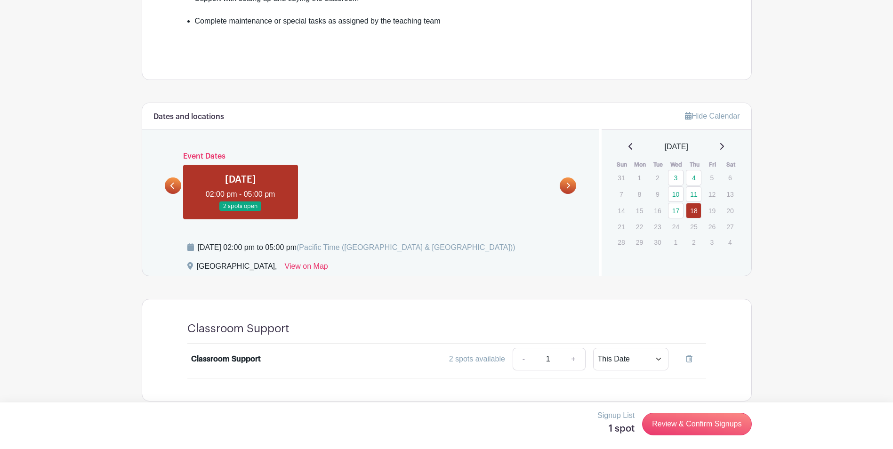
click at [241, 211] on link at bounding box center [241, 211] width 0 height 0
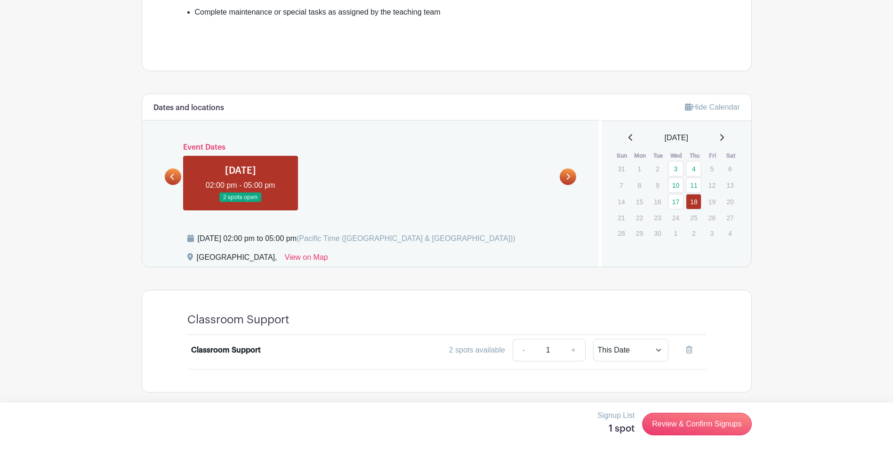
scroll to position [371, 0]
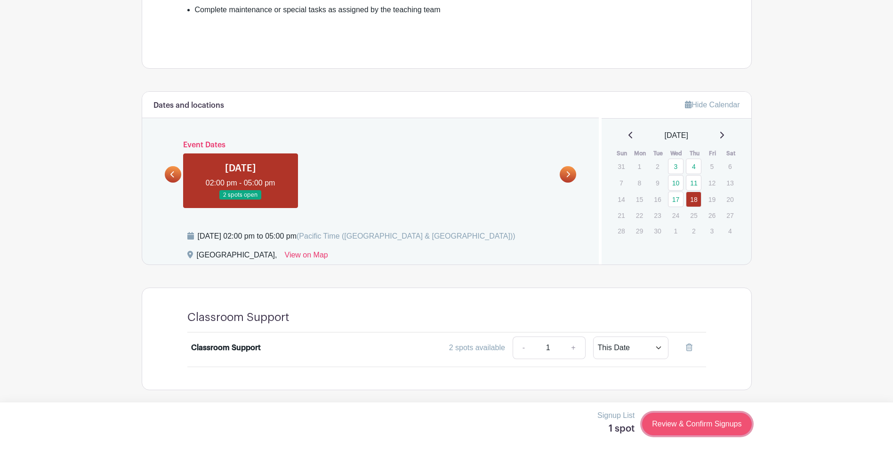
click at [695, 426] on link "Review & Confirm Signups" at bounding box center [696, 424] width 109 height 23
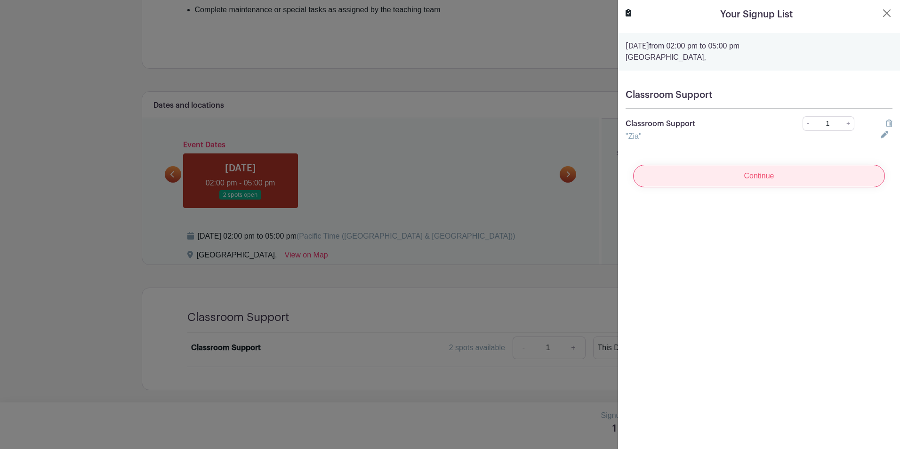
click at [736, 171] on input "Continue" at bounding box center [759, 176] width 252 height 23
click at [748, 187] on input "Continue" at bounding box center [759, 176] width 252 height 23
click at [881, 18] on button "Close" at bounding box center [886, 13] width 11 height 11
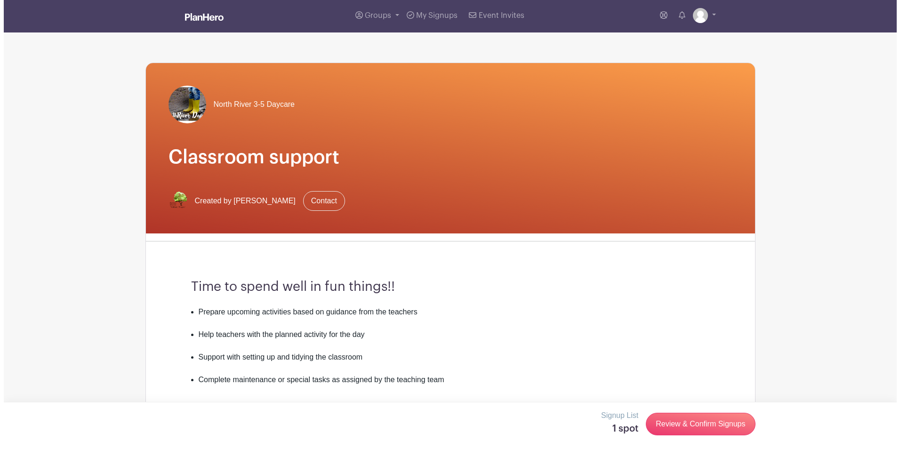
scroll to position [0, 0]
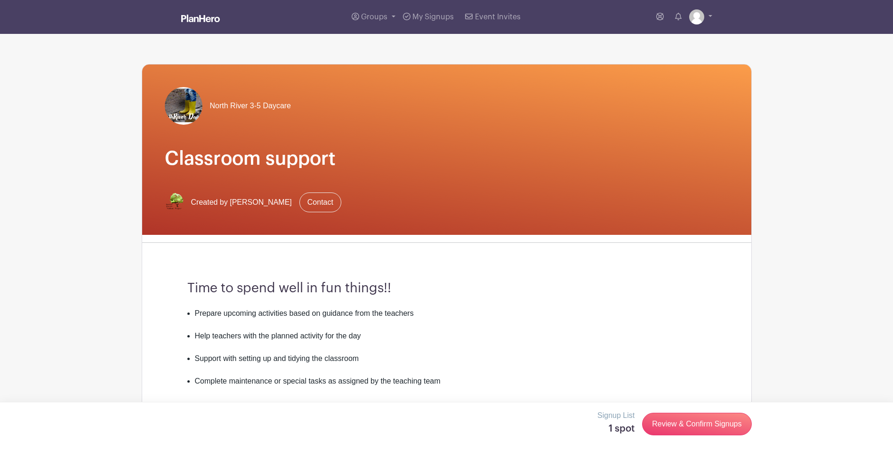
click at [714, 14] on div "Groups All Groups Francisco's Events My Signups Event Invites My account Logout" at bounding box center [446, 17] width 621 height 34
click at [711, 14] on link at bounding box center [700, 16] width 23 height 15
click at [682, 61] on link "Logout" at bounding box center [674, 62] width 74 height 15
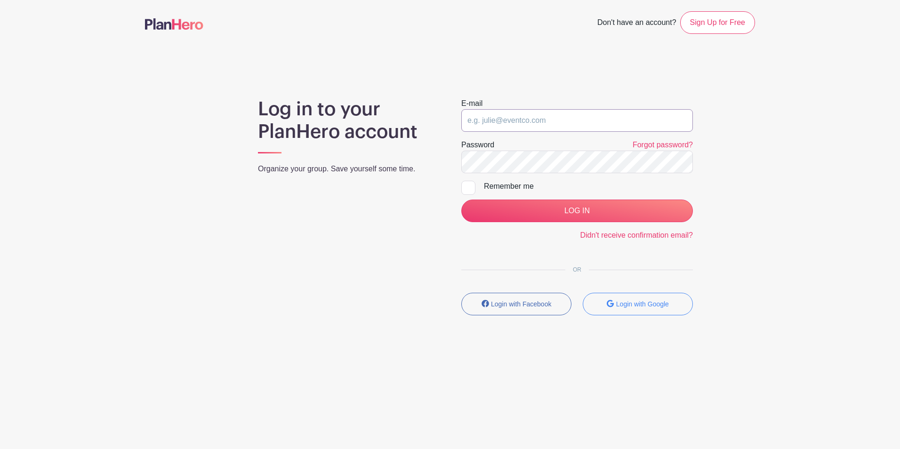
type input "fgonzalez_iii@hotmail.com"
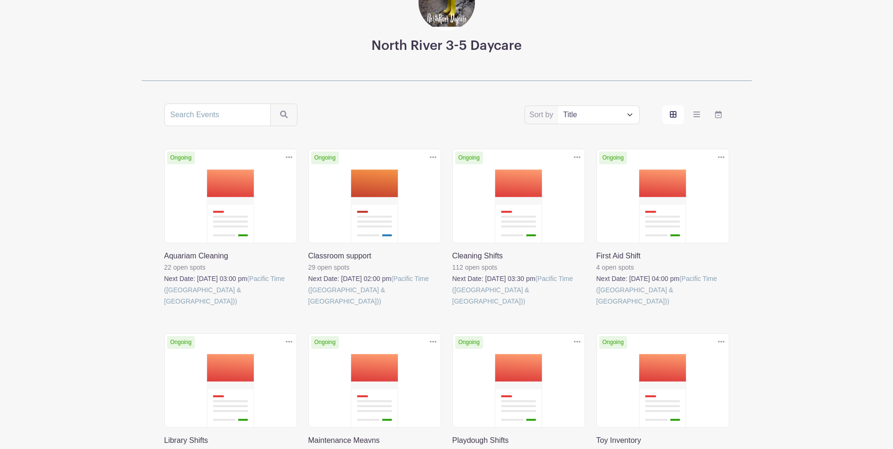
scroll to position [141, 0]
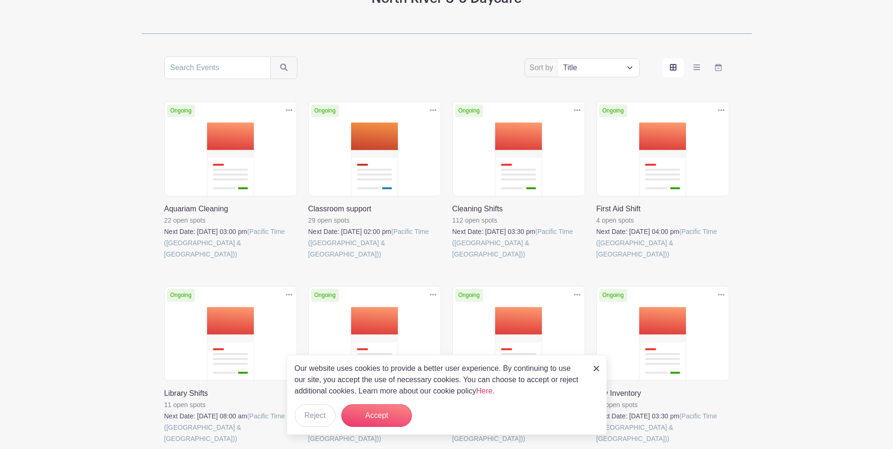
click at [600, 370] on div "Our website uses cookies to provide a better user experience. By continuing to …" at bounding box center [447, 395] width 320 height 80
click at [596, 364] on link at bounding box center [597, 367] width 6 height 11
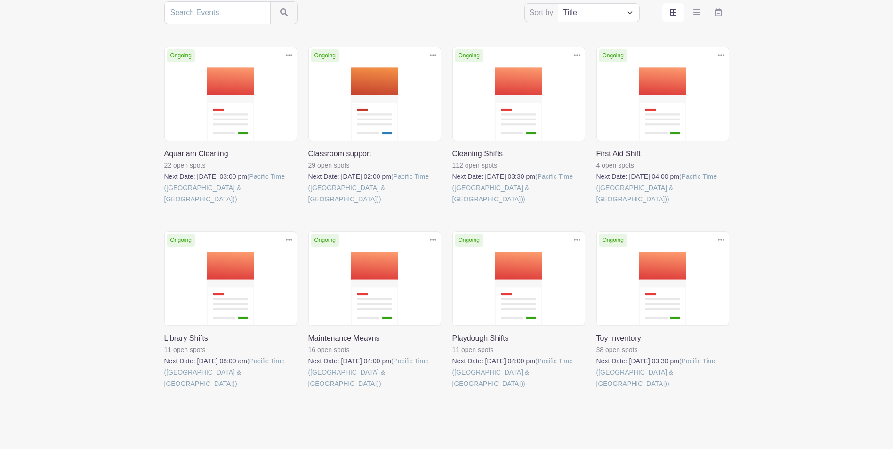
scroll to position [199, 0]
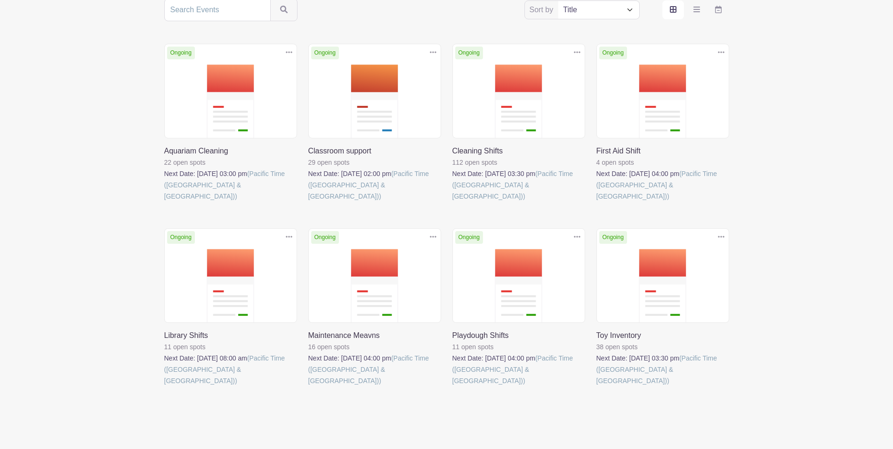
click at [164, 386] on link at bounding box center [164, 386] width 0 height 0
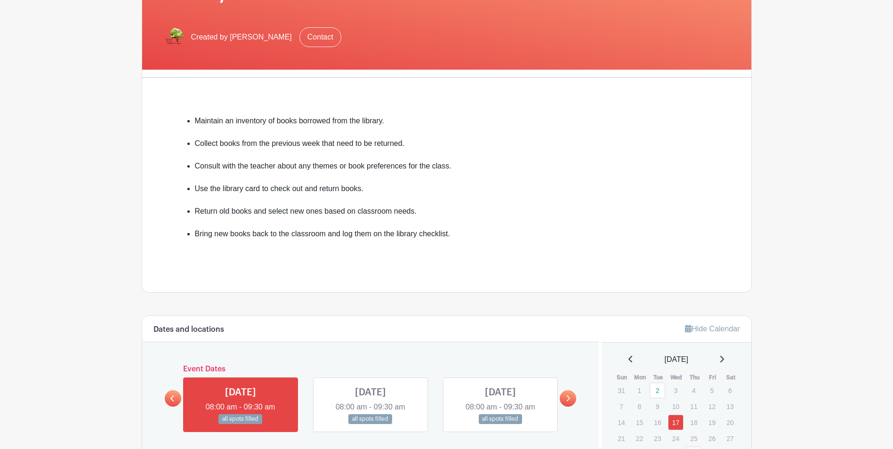
scroll to position [235, 0]
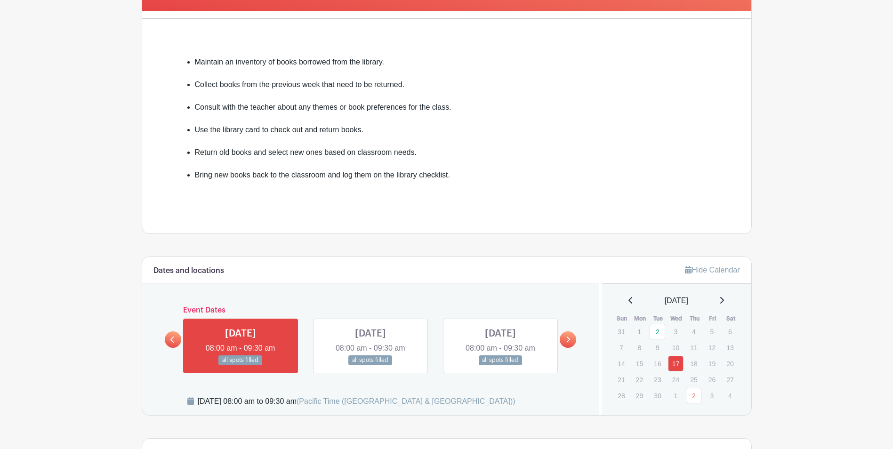
click at [568, 344] on link at bounding box center [568, 339] width 16 height 16
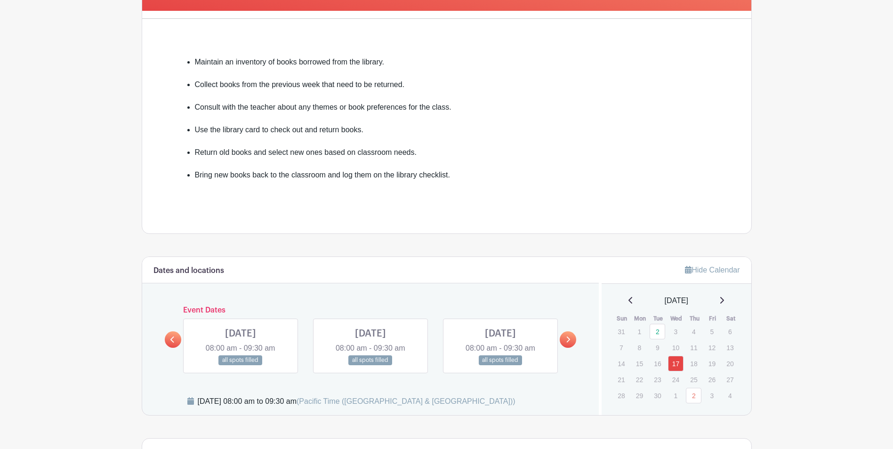
click at [568, 344] on link at bounding box center [568, 339] width 16 height 16
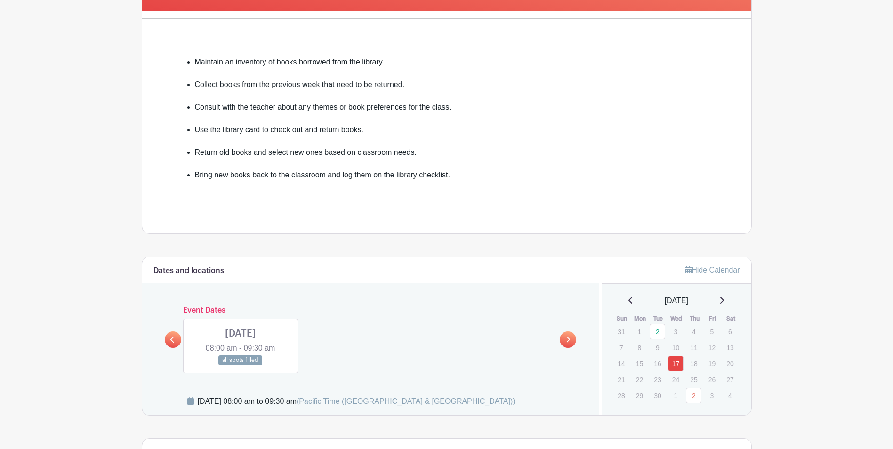
click at [568, 344] on link at bounding box center [568, 339] width 16 height 16
click at [174, 341] on icon at bounding box center [172, 339] width 4 height 7
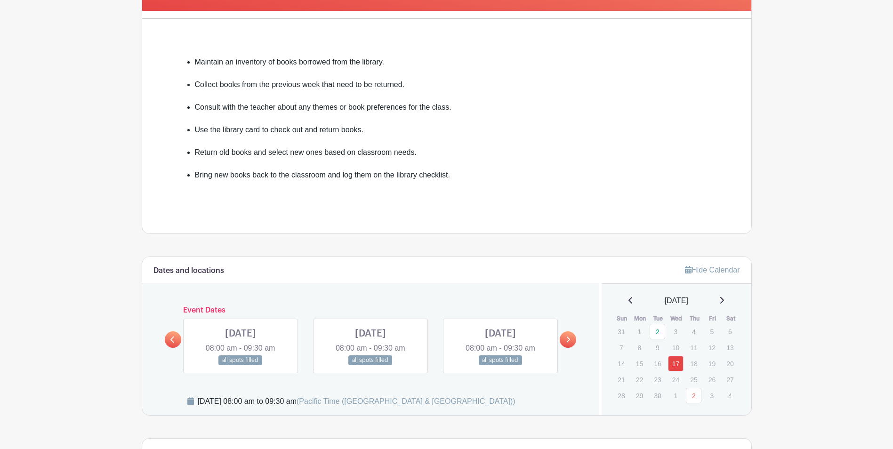
click at [174, 341] on icon at bounding box center [172, 339] width 4 height 7
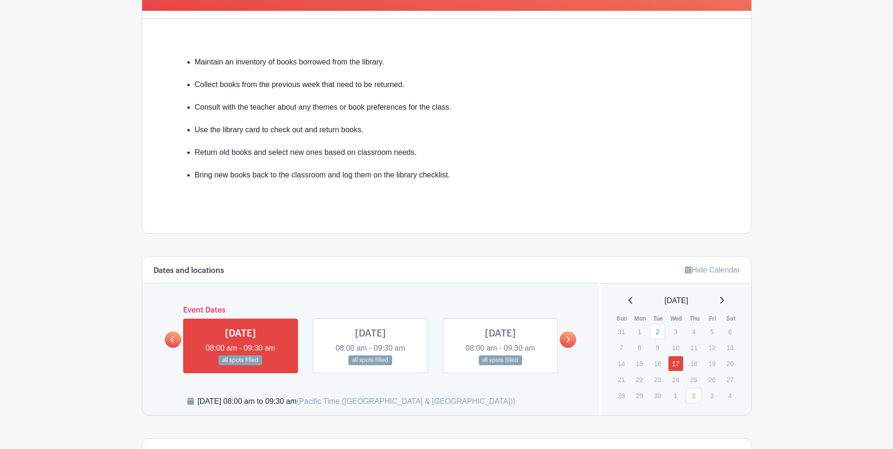
click at [174, 341] on icon at bounding box center [172, 339] width 4 height 7
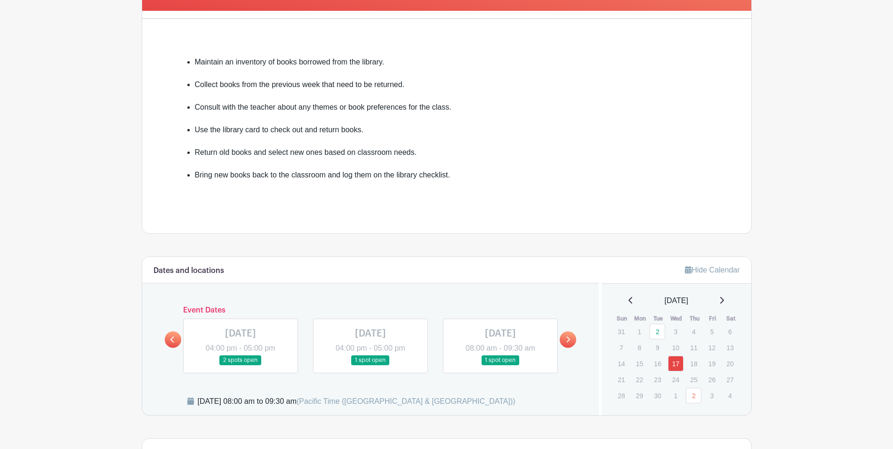
click at [174, 341] on icon at bounding box center [172, 339] width 4 height 7
click at [168, 340] on link at bounding box center [173, 339] width 16 height 16
click at [569, 344] on link at bounding box center [568, 339] width 16 height 16
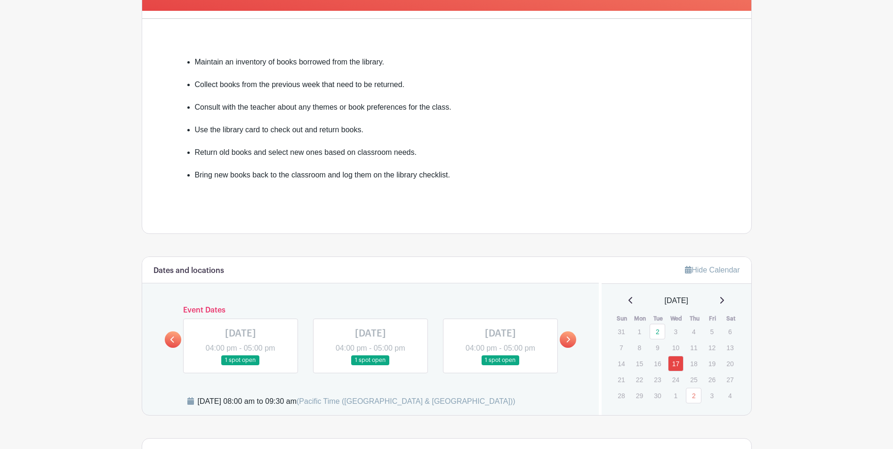
click at [569, 344] on link at bounding box center [568, 339] width 16 height 16
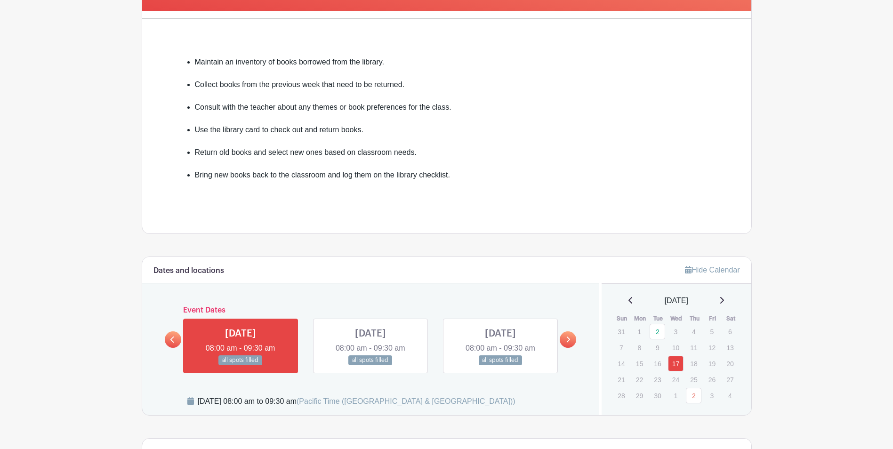
click at [569, 344] on link at bounding box center [568, 339] width 16 height 16
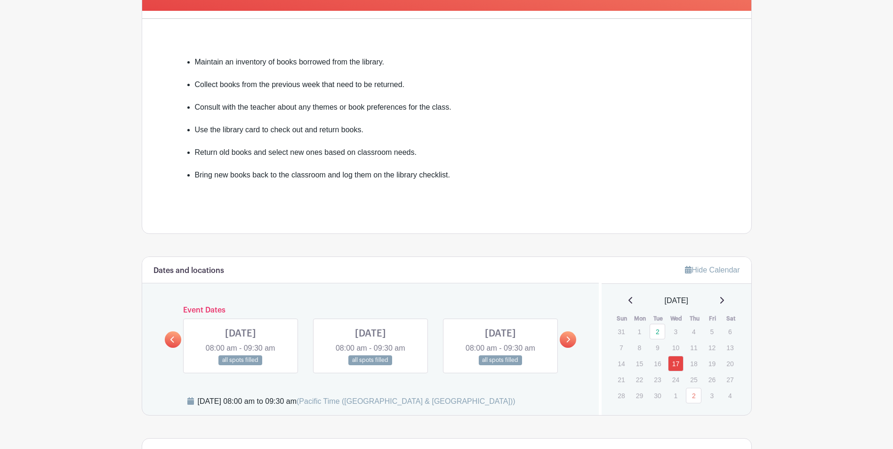
click at [569, 344] on link at bounding box center [568, 339] width 16 height 16
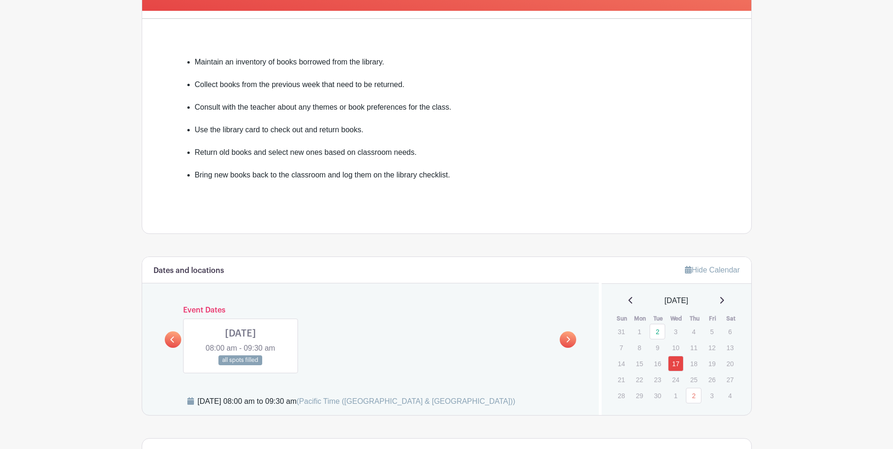
click at [571, 342] on link at bounding box center [568, 339] width 16 height 16
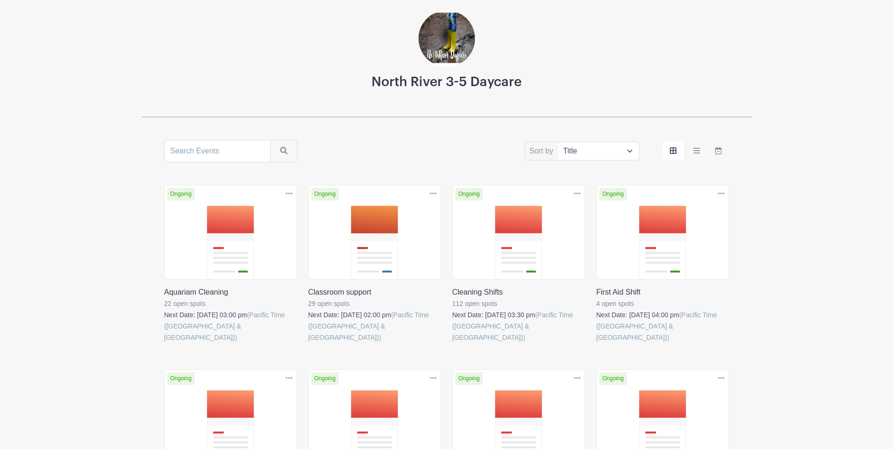
scroll to position [152, 0]
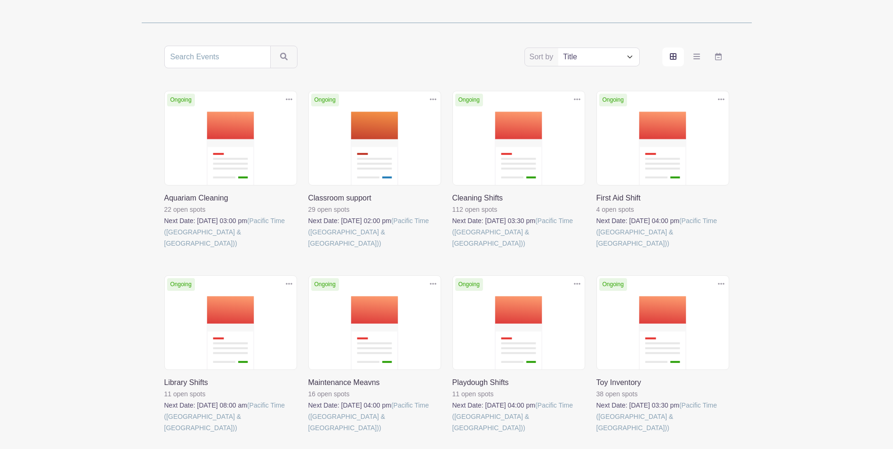
click at [452, 249] on link at bounding box center [452, 249] width 0 height 0
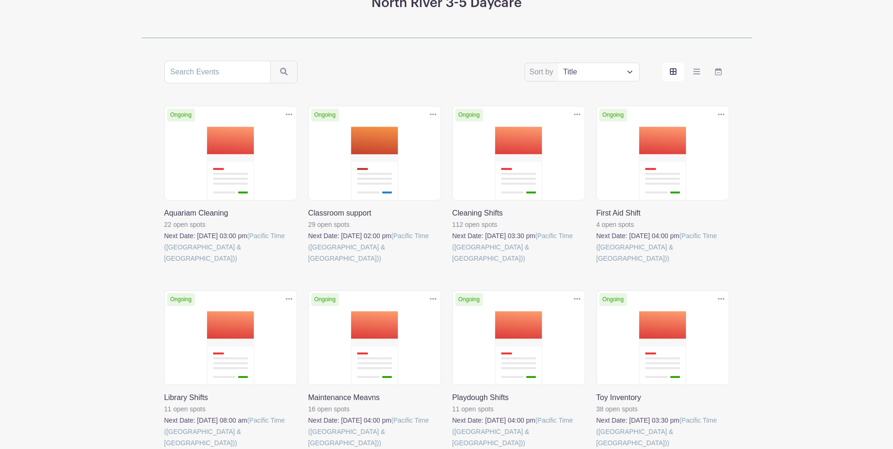
scroll to position [152, 0]
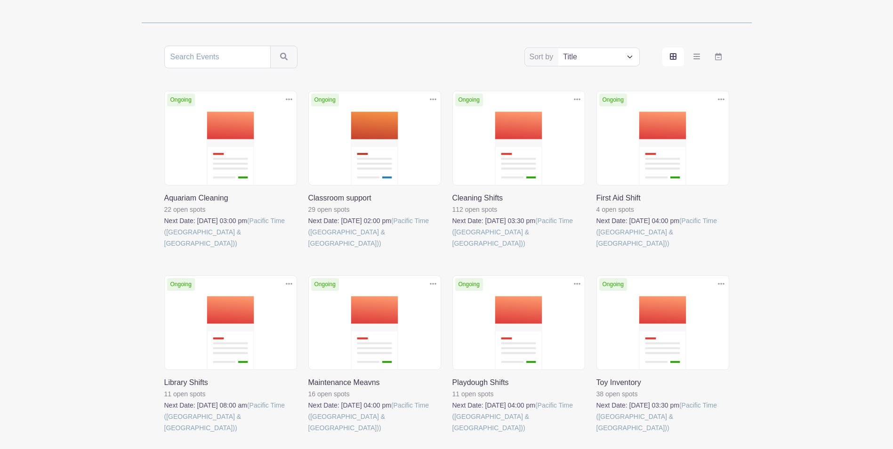
click at [596, 249] on link at bounding box center [596, 249] width 0 height 0
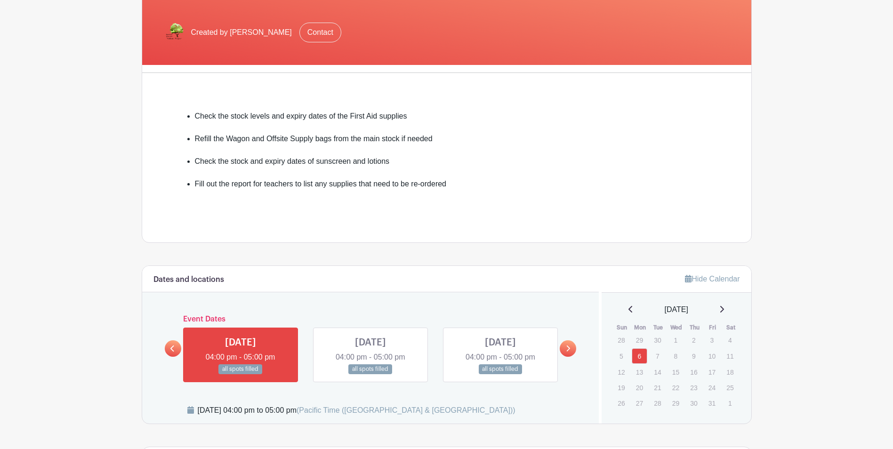
scroll to position [235, 0]
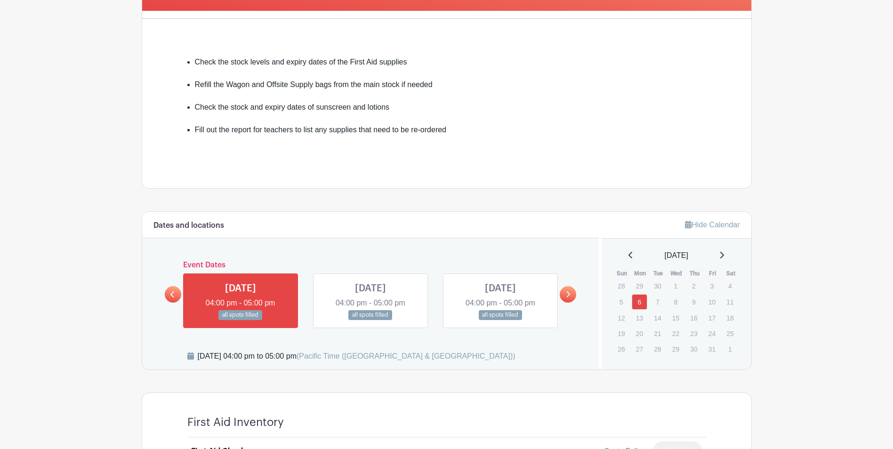
click at [566, 295] on icon at bounding box center [568, 294] width 4 height 7
click at [571, 293] on link at bounding box center [568, 294] width 16 height 16
click at [564, 295] on link at bounding box center [568, 294] width 16 height 16
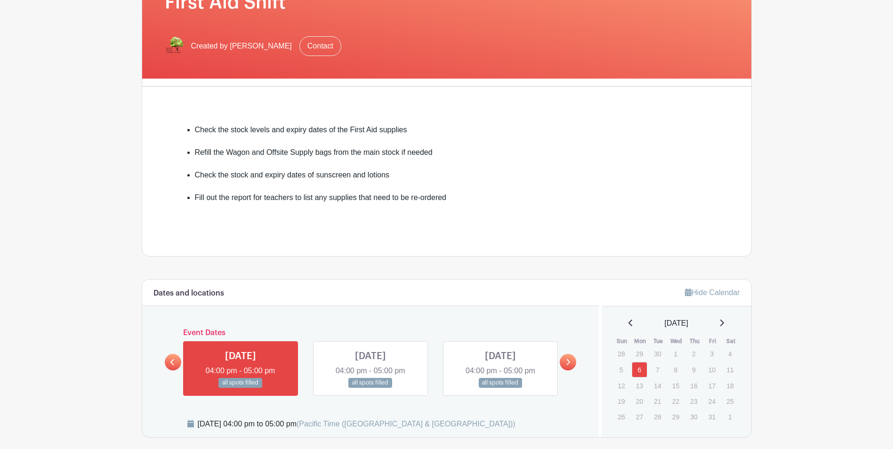
scroll to position [152, 0]
